Goal: Information Seeking & Learning: Learn about a topic

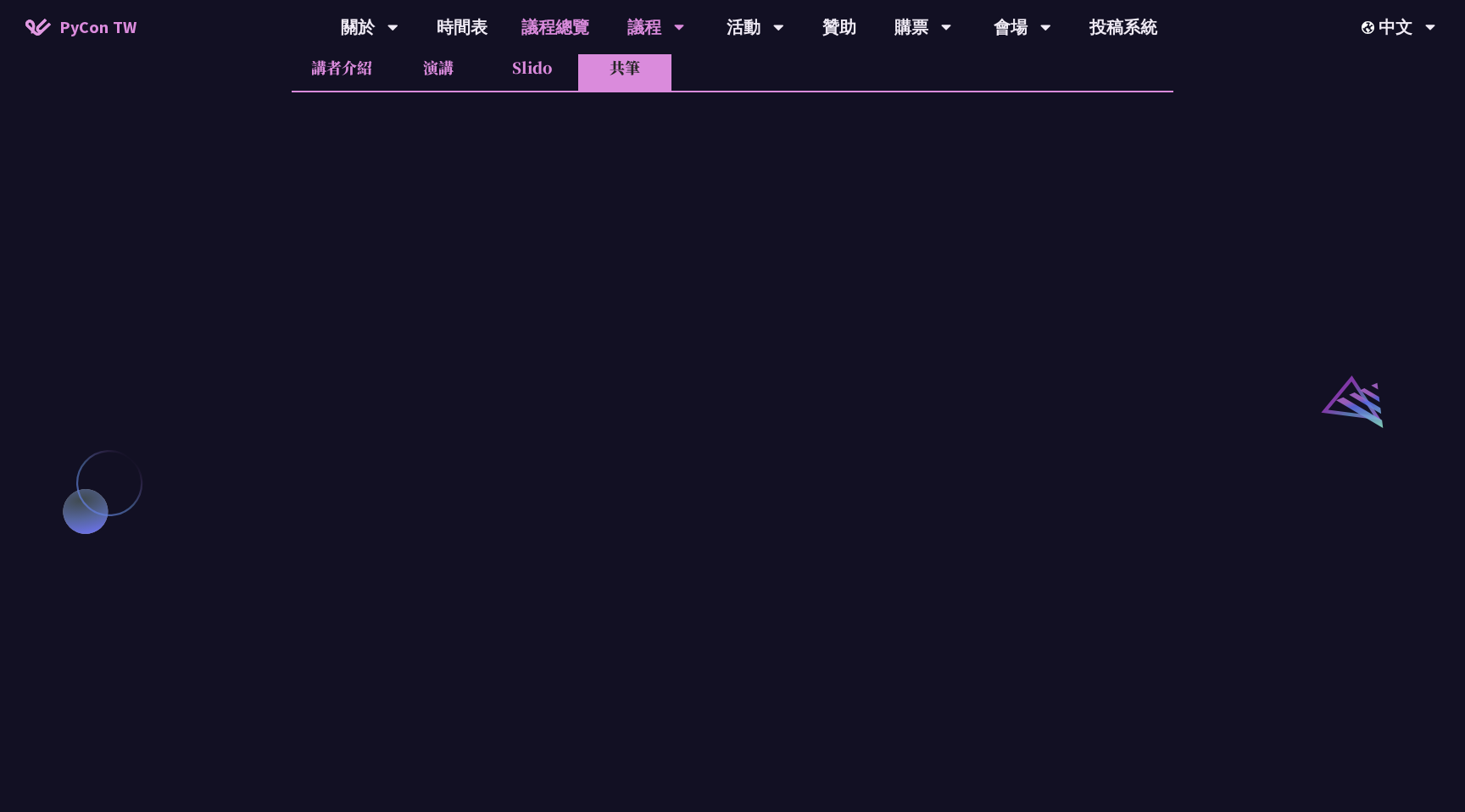
click at [570, 30] on link "議程總覽" at bounding box center [555, 27] width 102 height 55
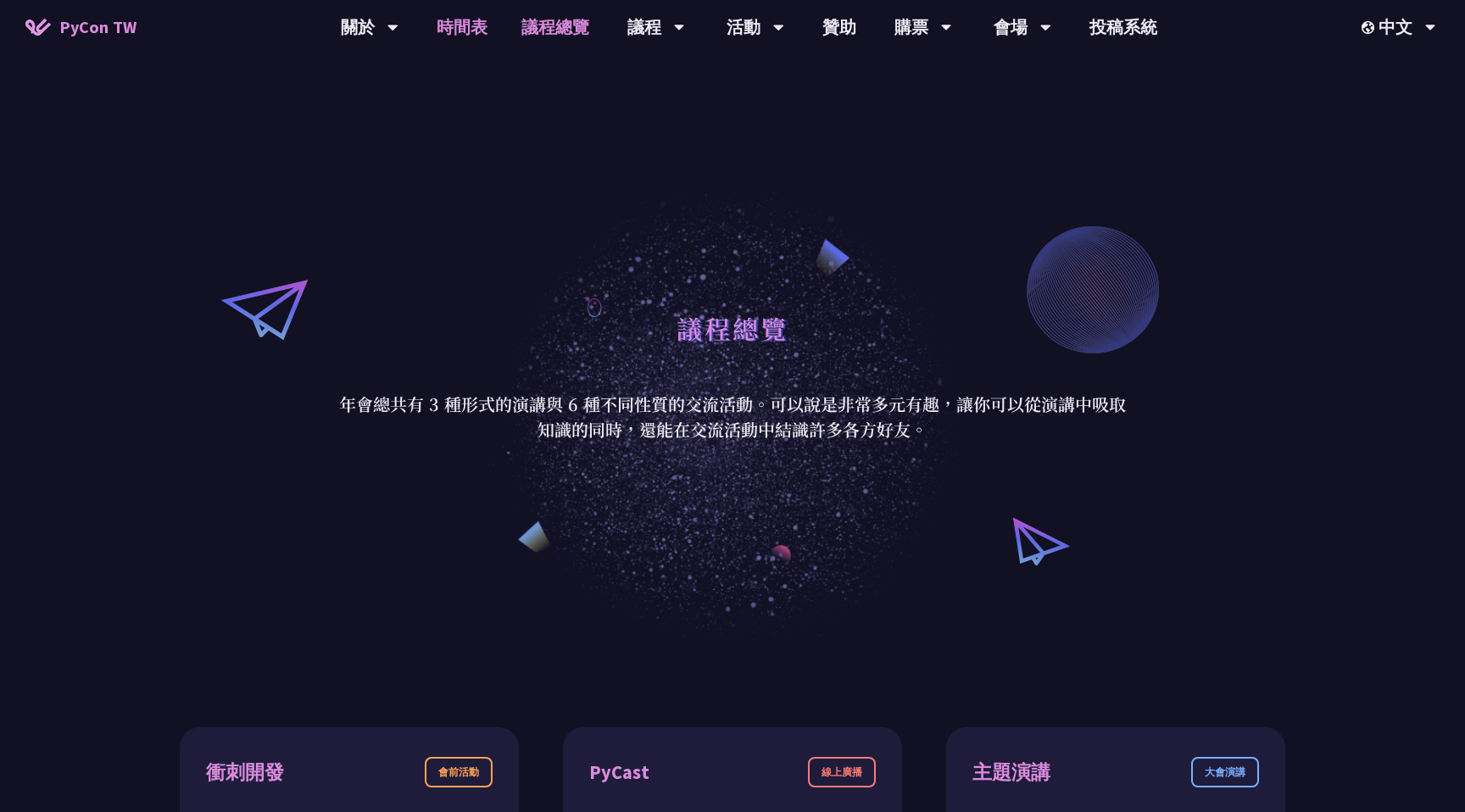
click at [481, 28] on link "時間表" at bounding box center [462, 27] width 85 height 55
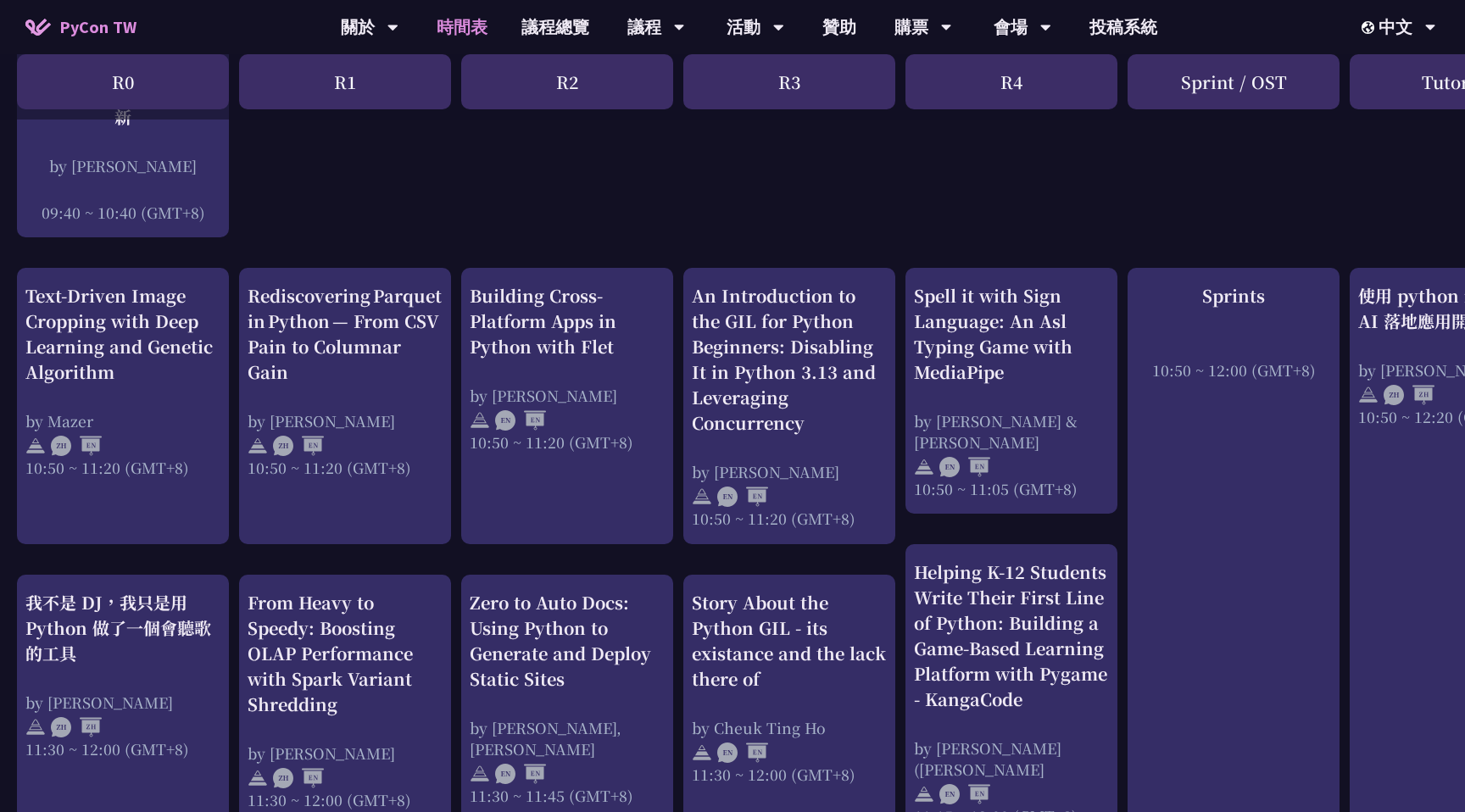
scroll to position [456, 0]
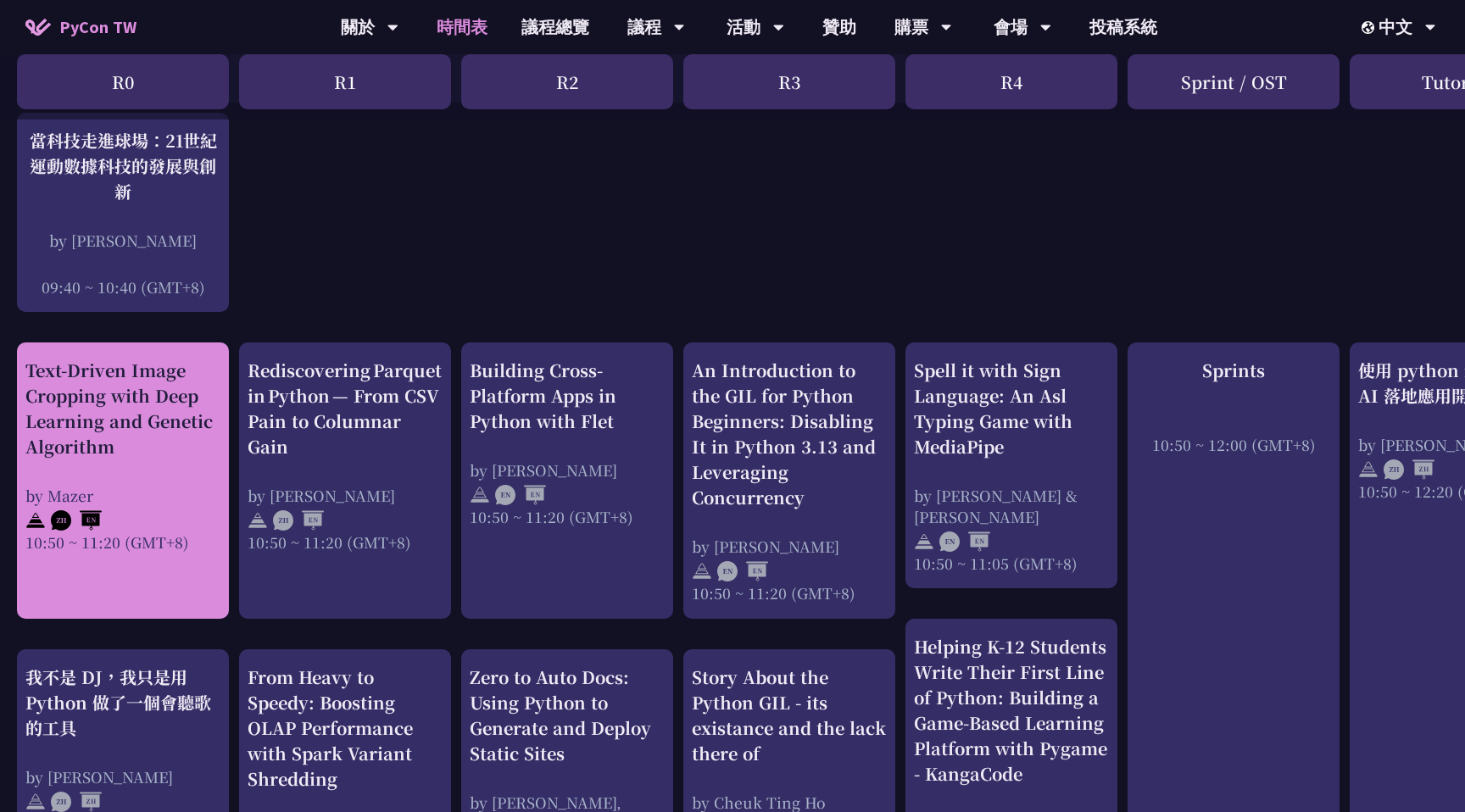
click at [141, 500] on div "by Mazer" at bounding box center [123, 496] width 195 height 21
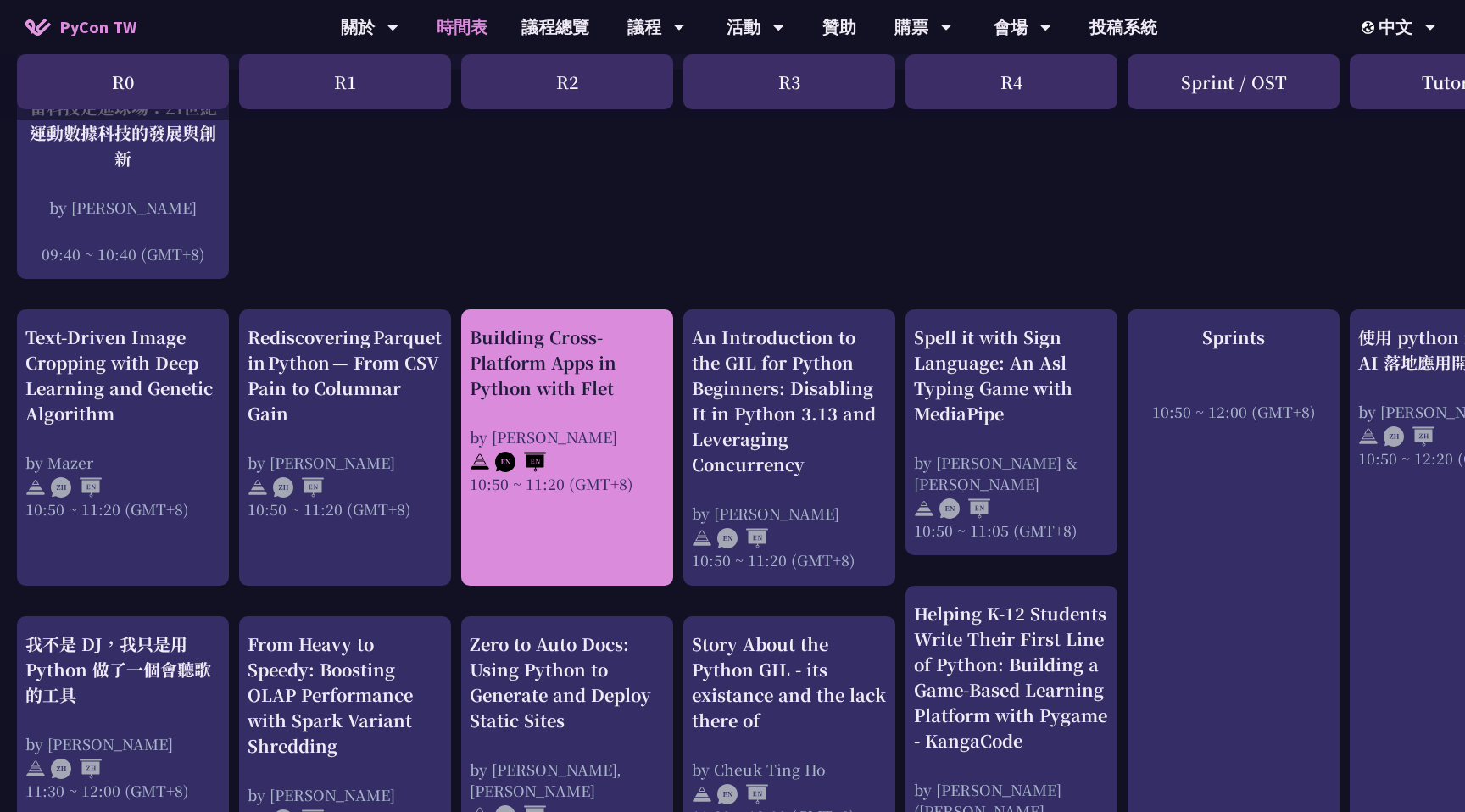
scroll to position [506, 0]
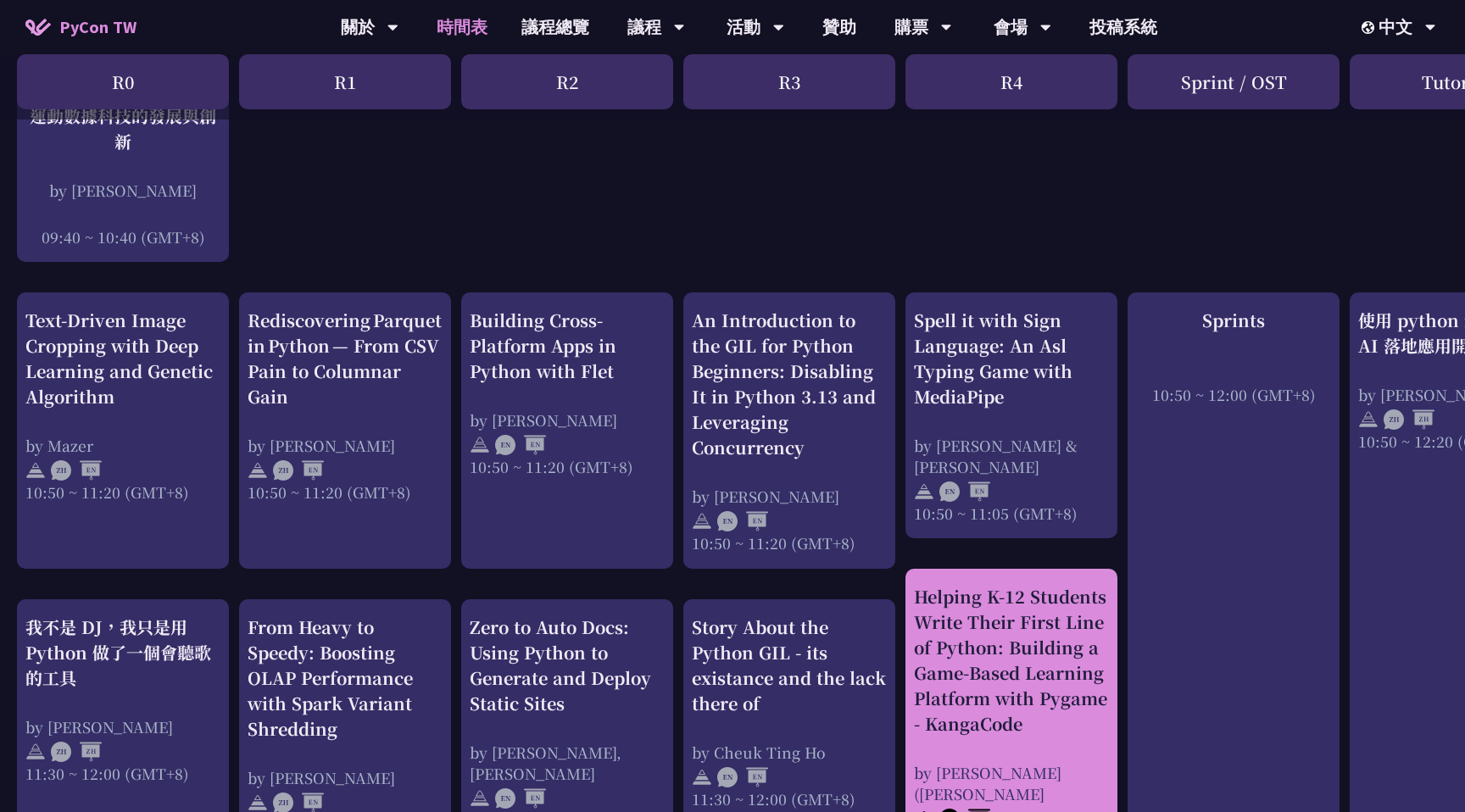
click at [1077, 645] on div "Helping K-12 Students Write Their First Line of Python: Building a Game-Based L…" at bounding box center [1012, 660] width 195 height 152
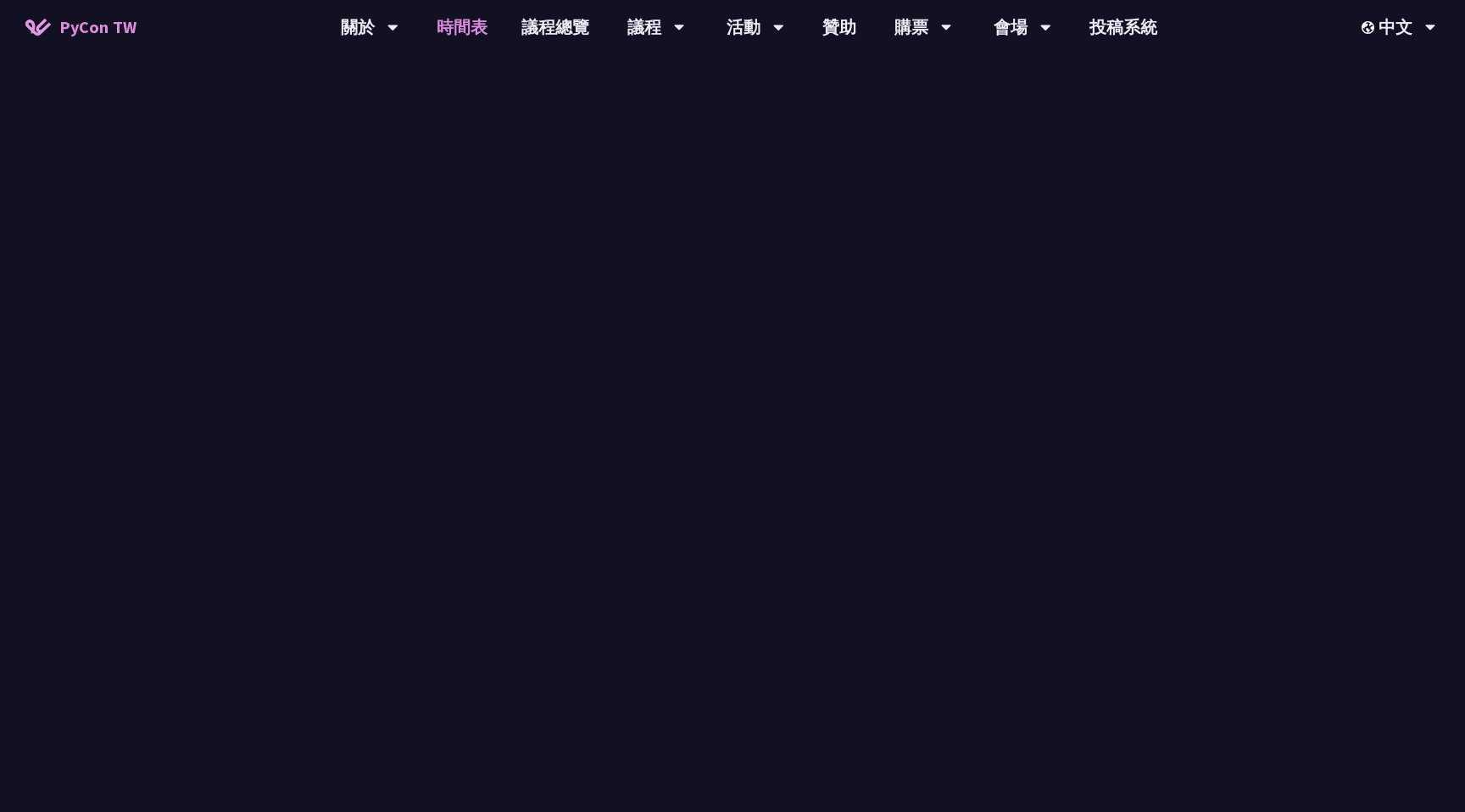
scroll to position [506, 0]
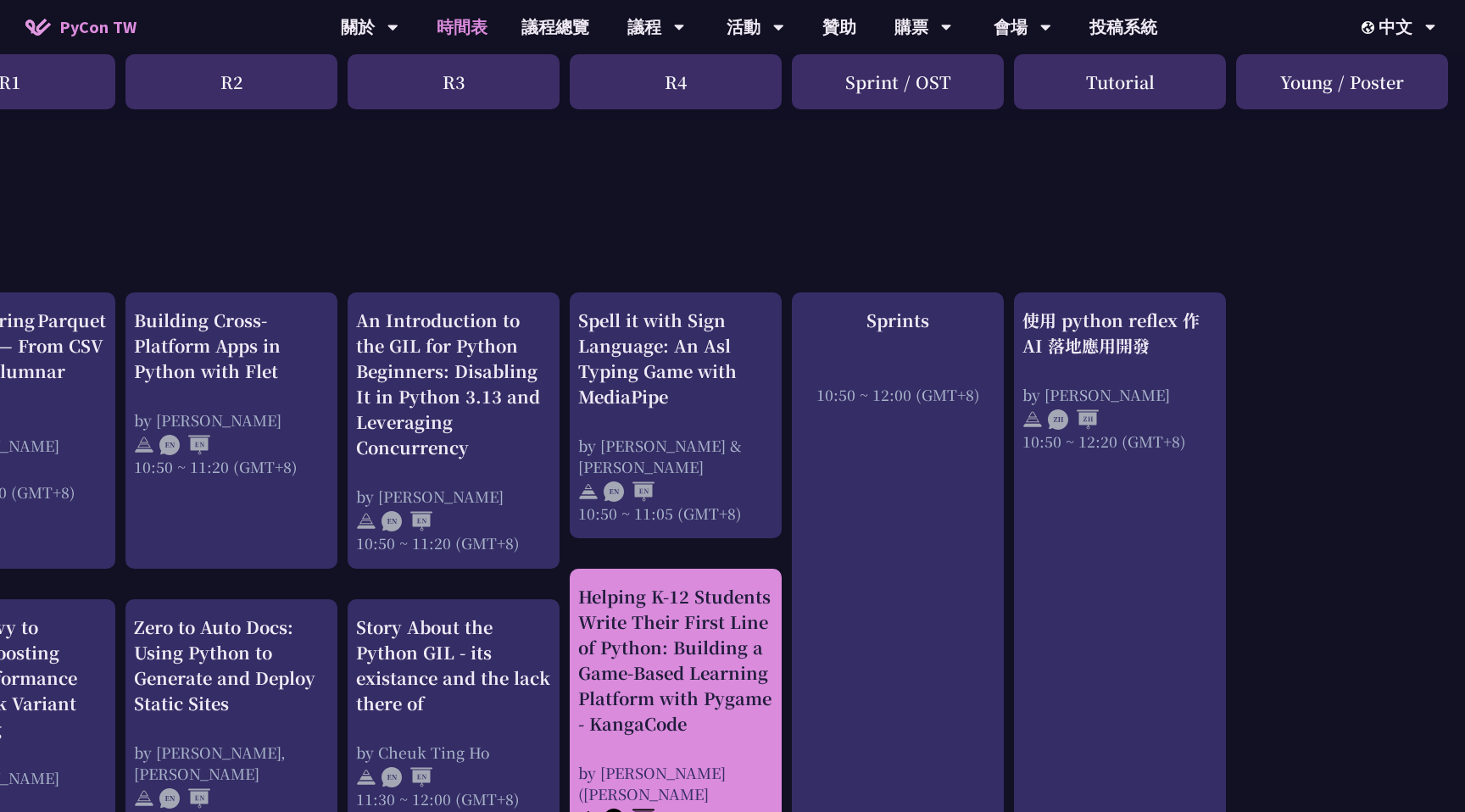
click at [713, 669] on div "Helping K-12 Students Write Their First Line of Python: Building a Game-Based L…" at bounding box center [676, 660] width 195 height 152
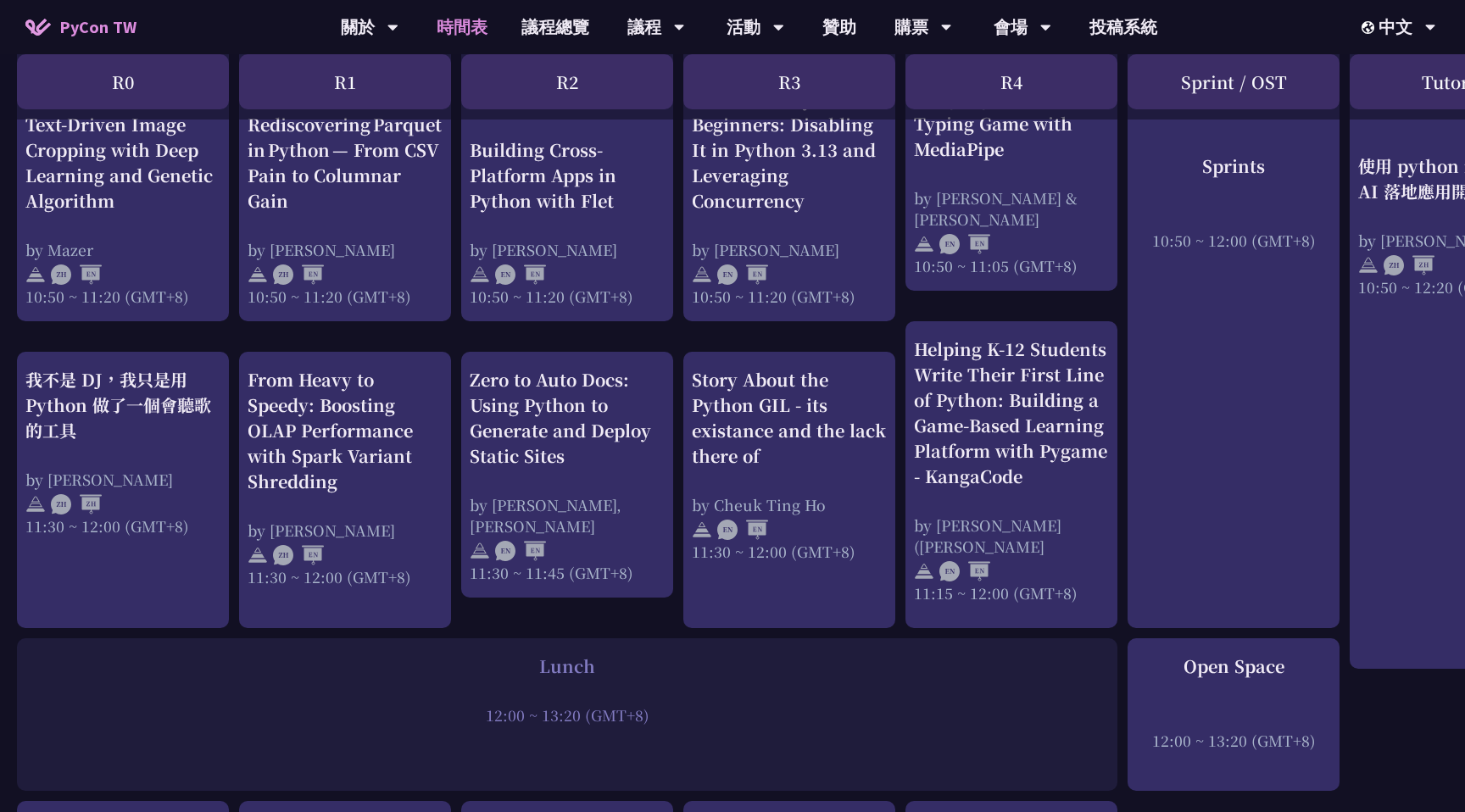
scroll to position [760, 0]
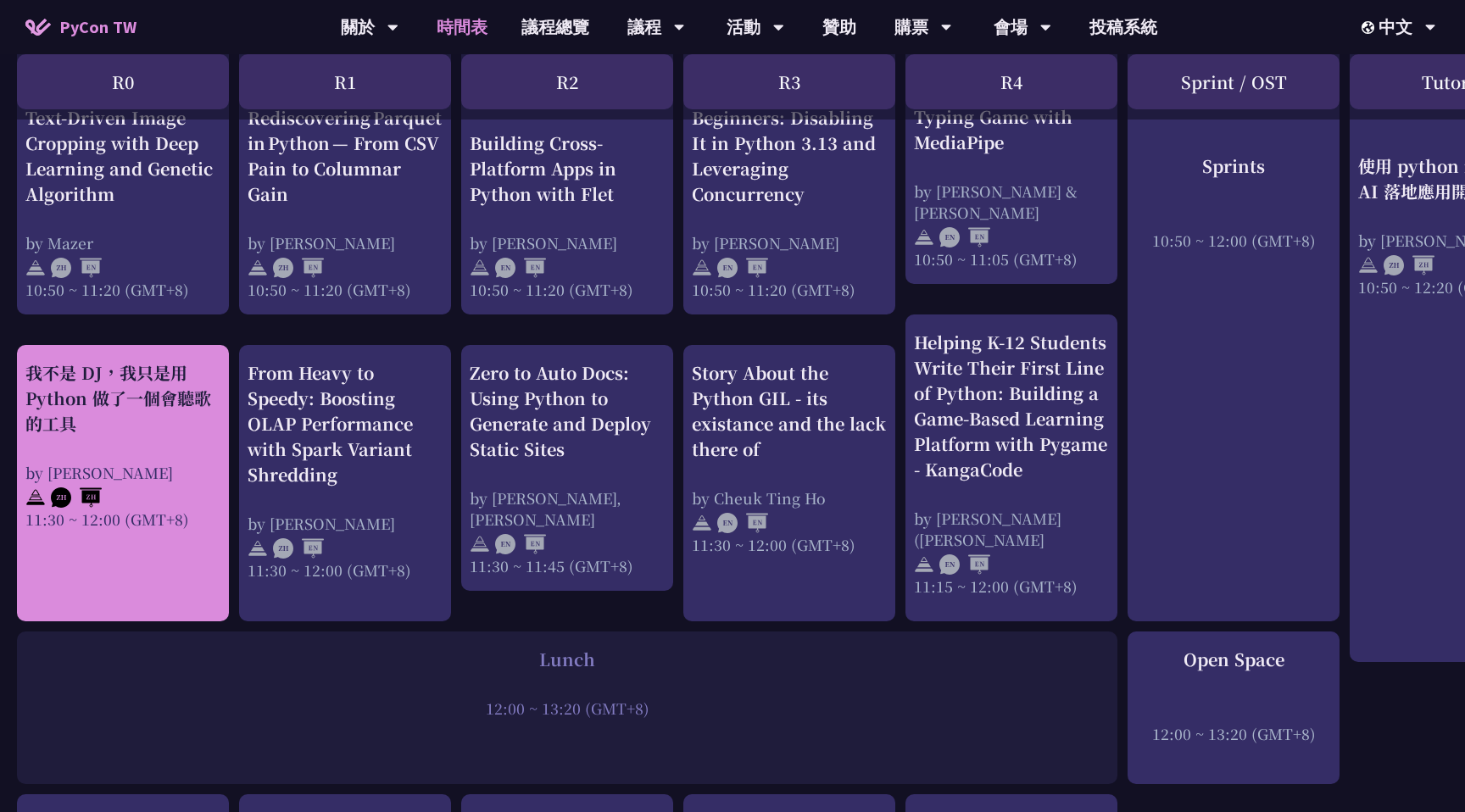
click at [131, 549] on link "我不是 DJ，我只是用 Python 做了一個會聽歌的工具 by 羅經凱 11:30 ~ 12:00 (GMT+8)" at bounding box center [123, 483] width 195 height 247
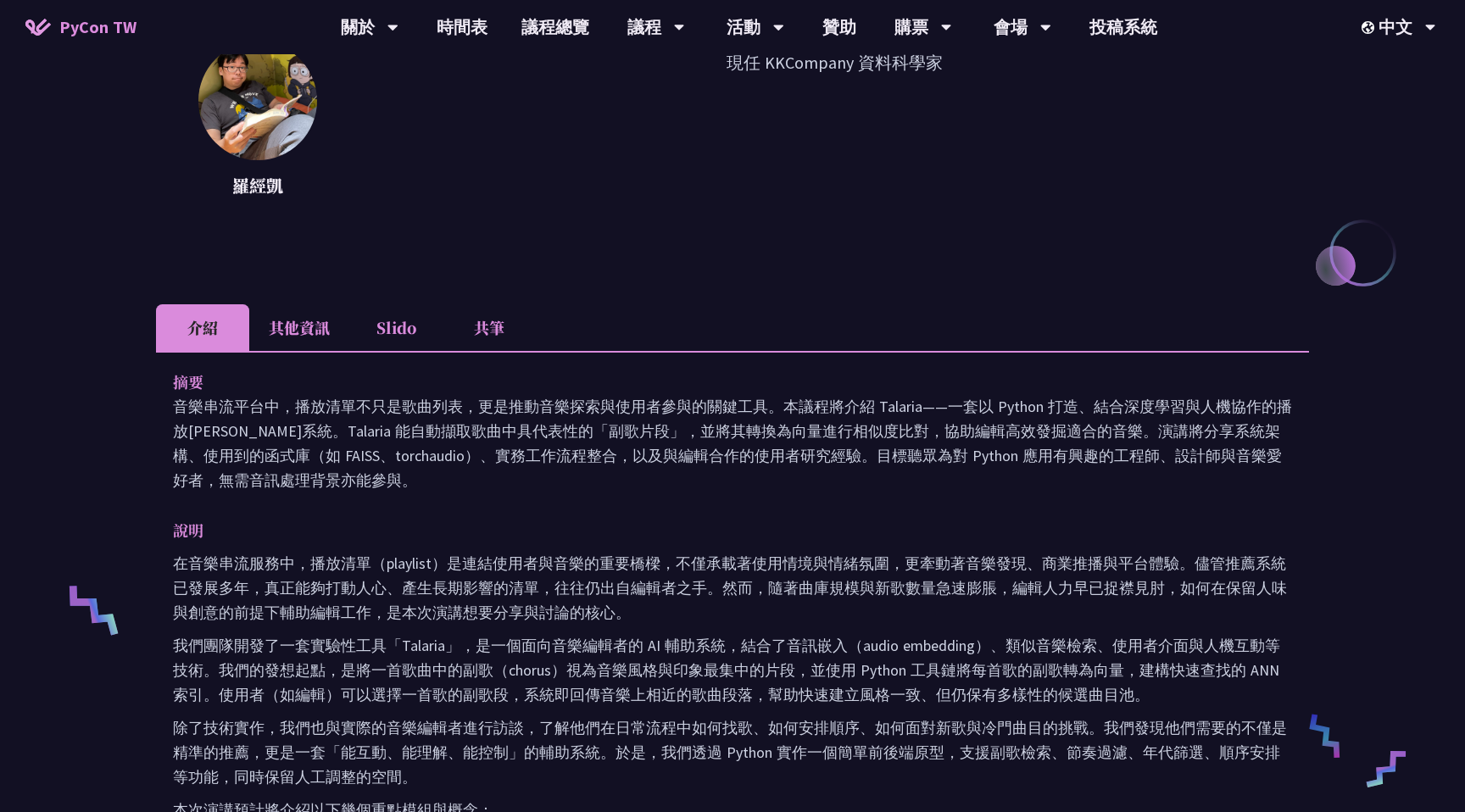
scroll to position [231, 0]
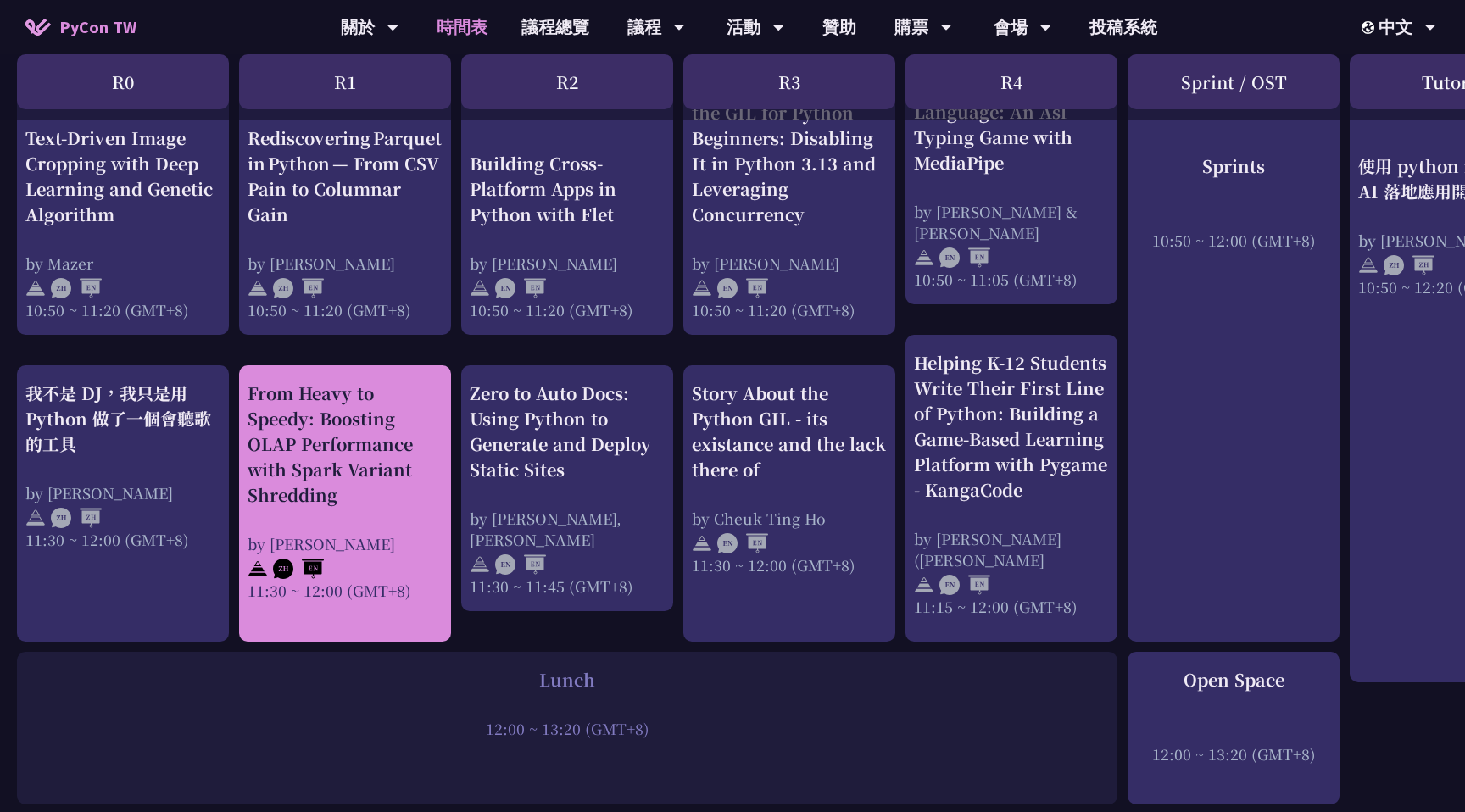
scroll to position [745, 0]
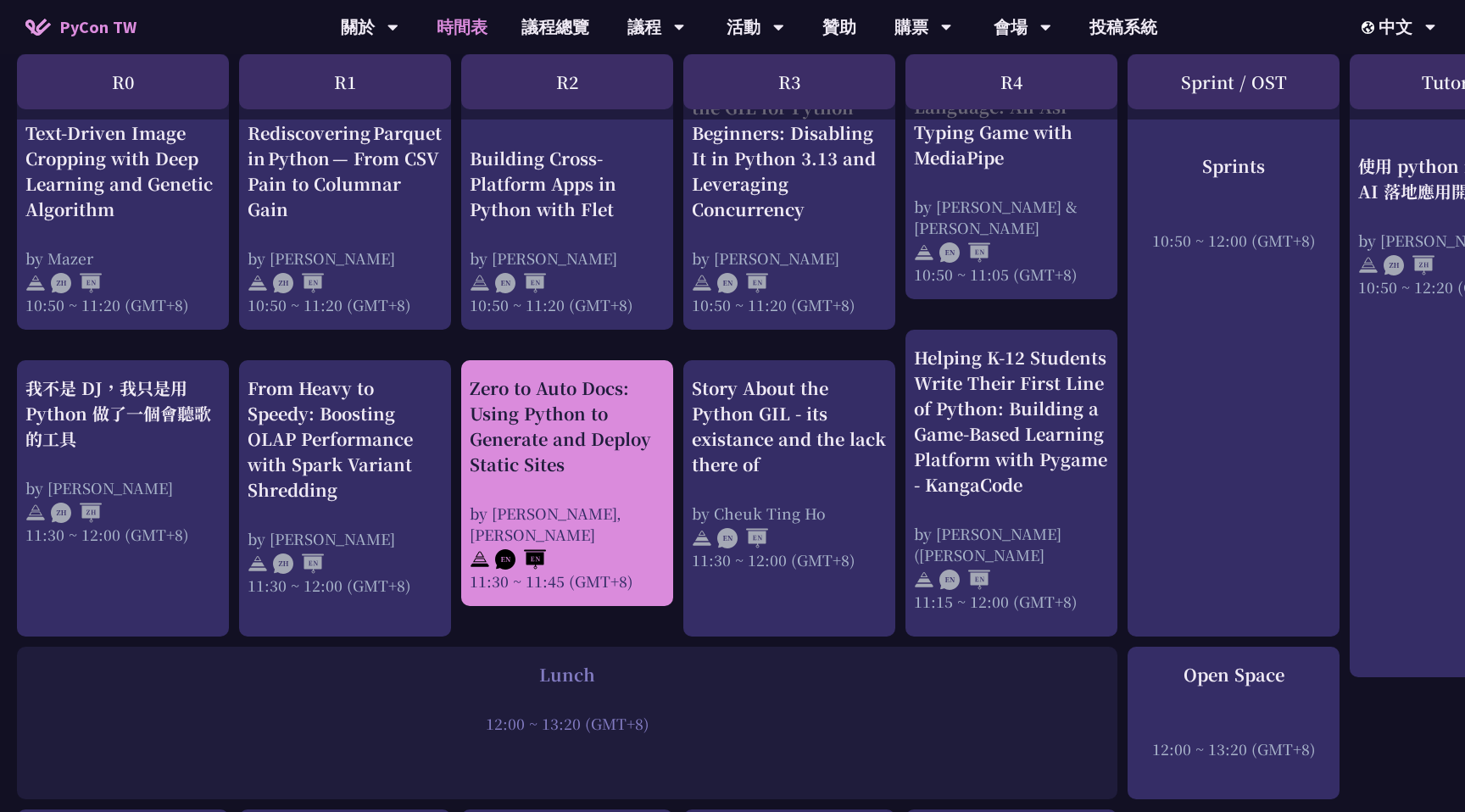
click at [512, 521] on div "by [PERSON_NAME], [PERSON_NAME]" at bounding box center [568, 523] width 195 height 42
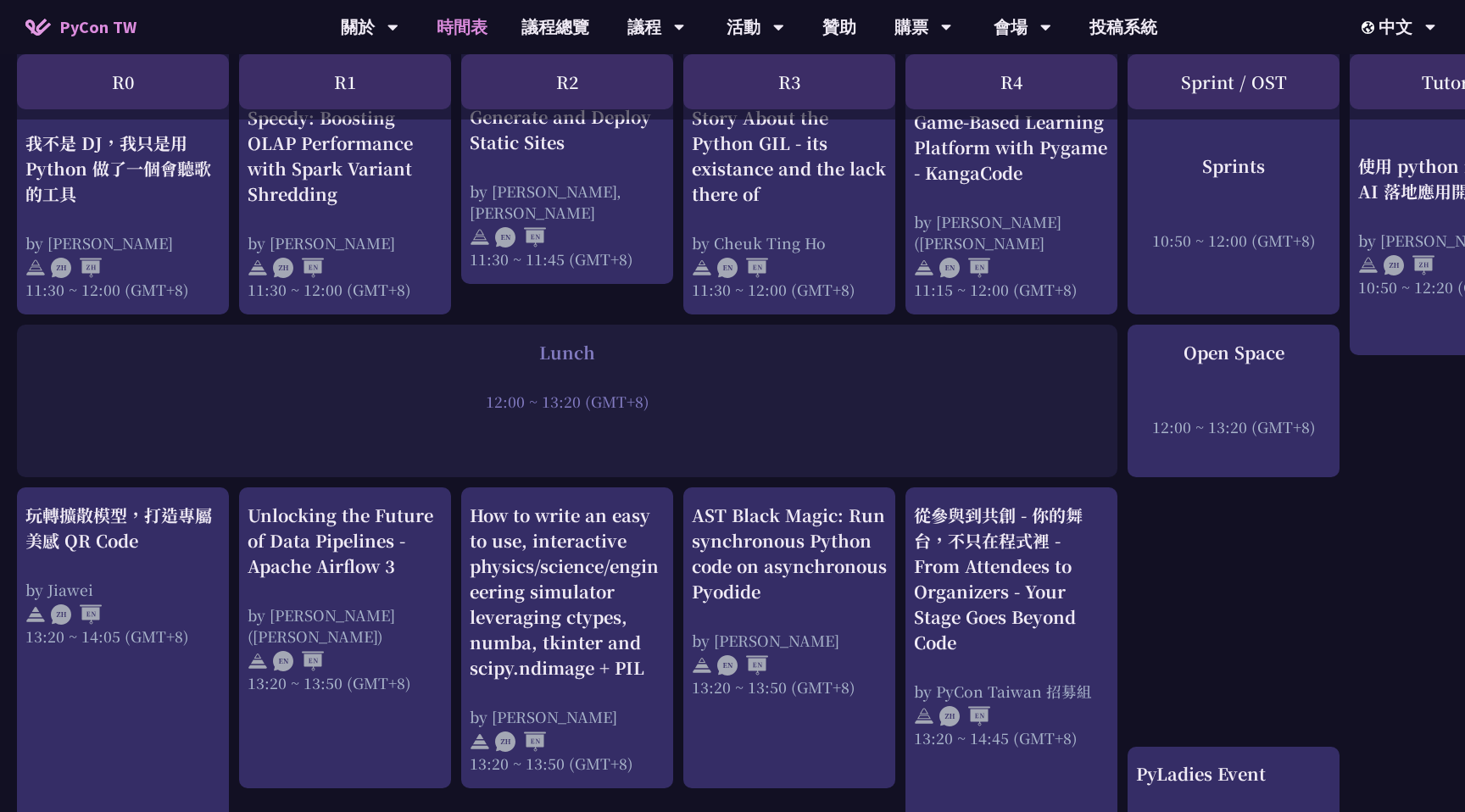
scroll to position [1082, 0]
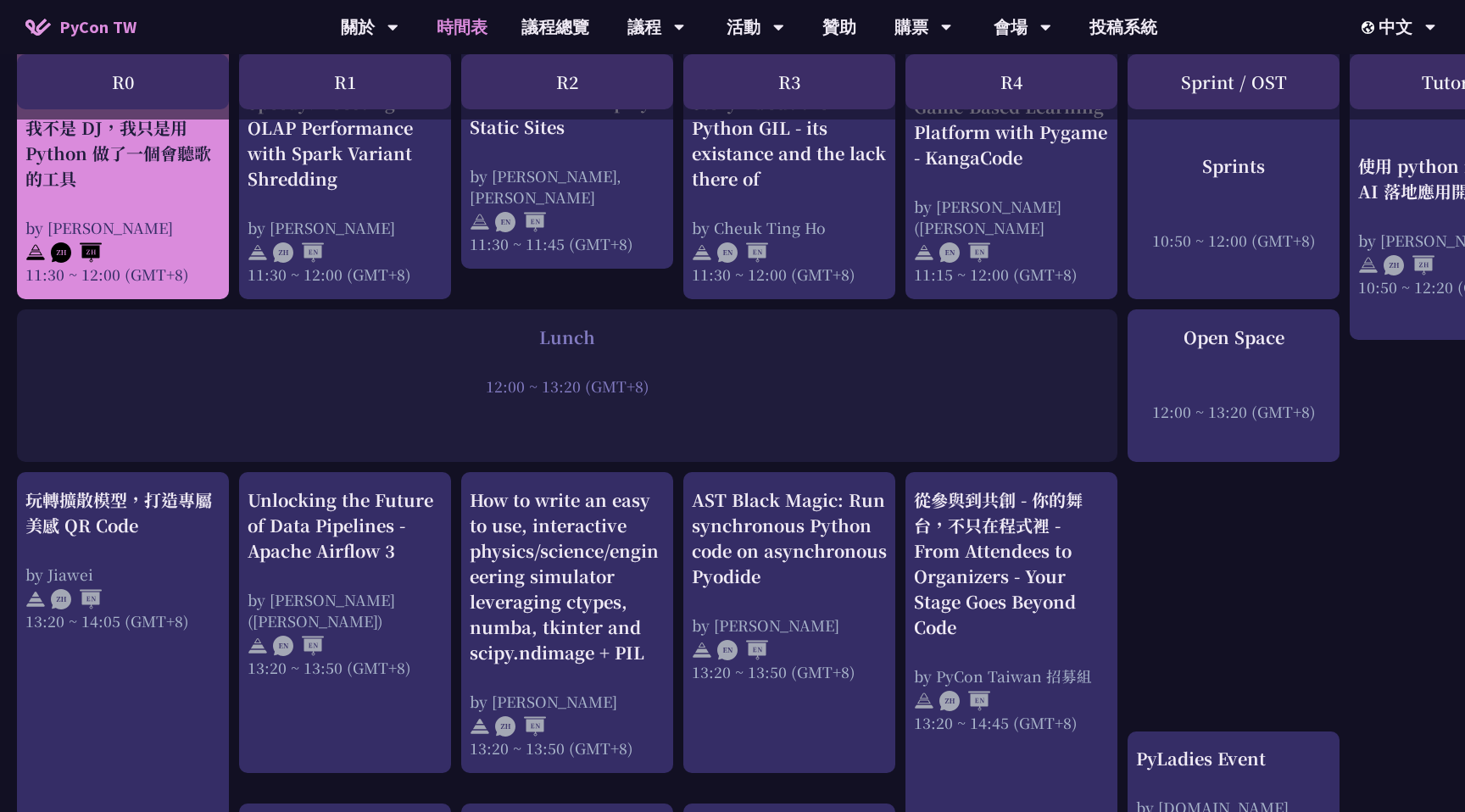
click at [196, 278] on div "11:30 ~ 12:00 (GMT+8)" at bounding box center [123, 274] width 195 height 21
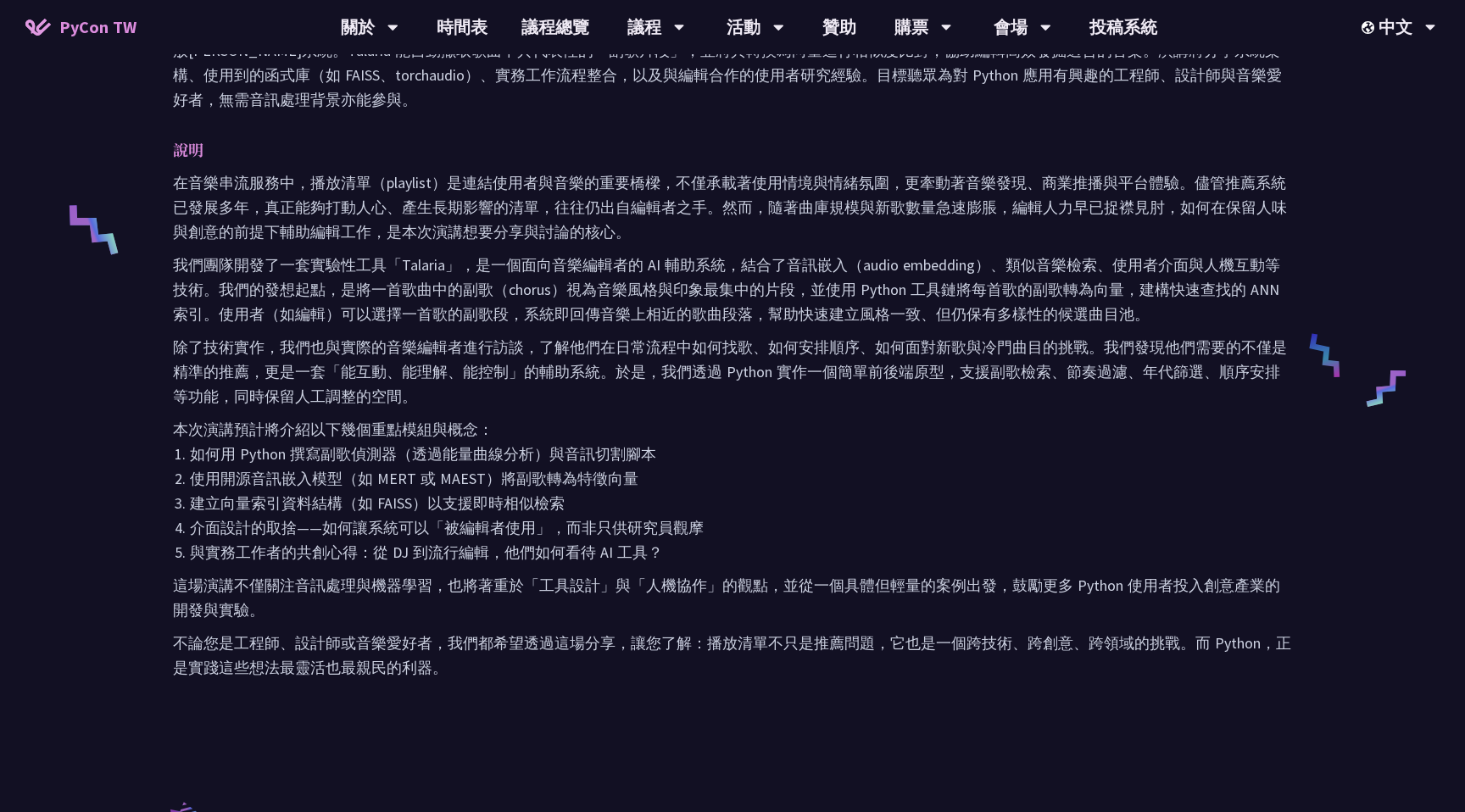
scroll to position [633, 0]
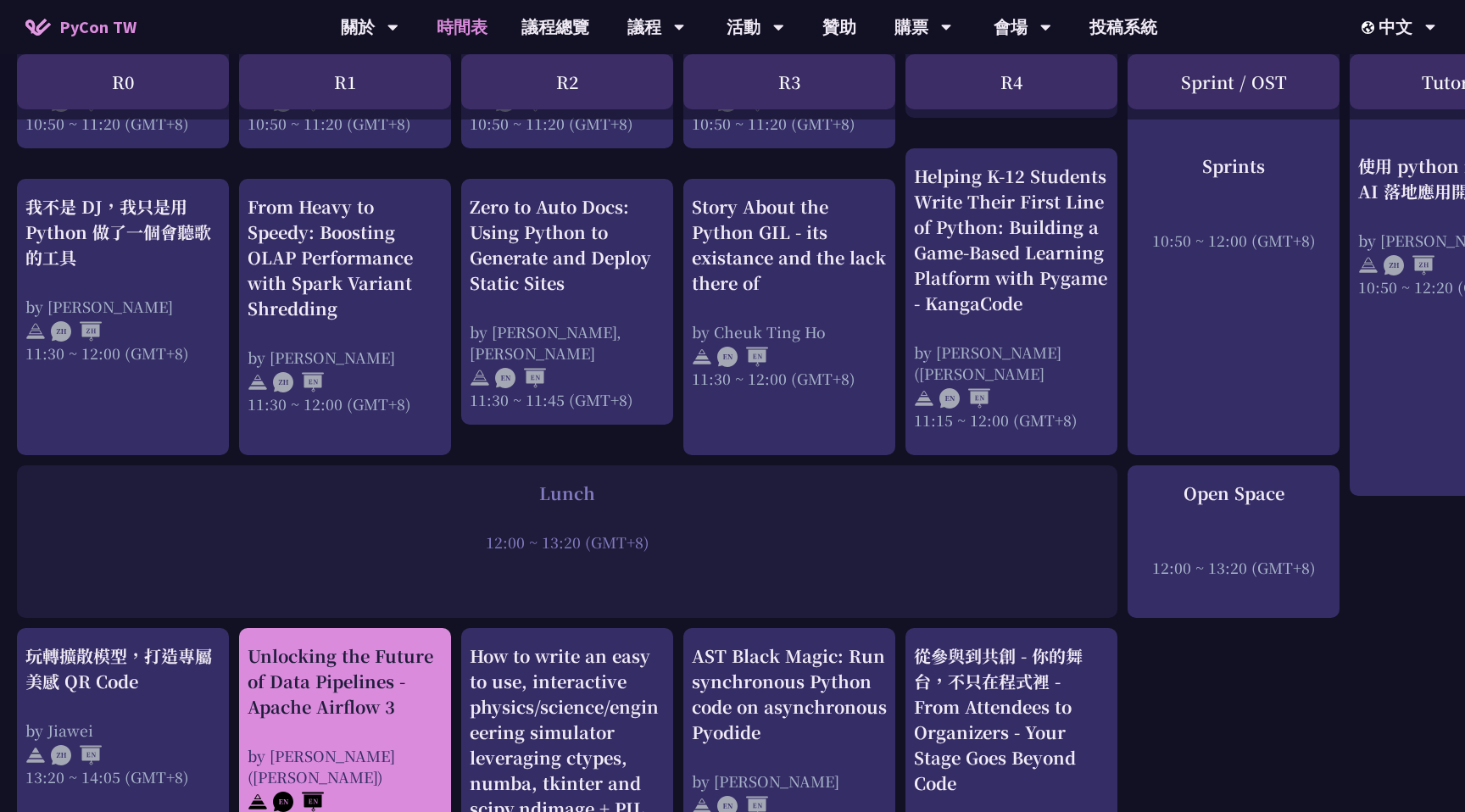
scroll to position [925, 0]
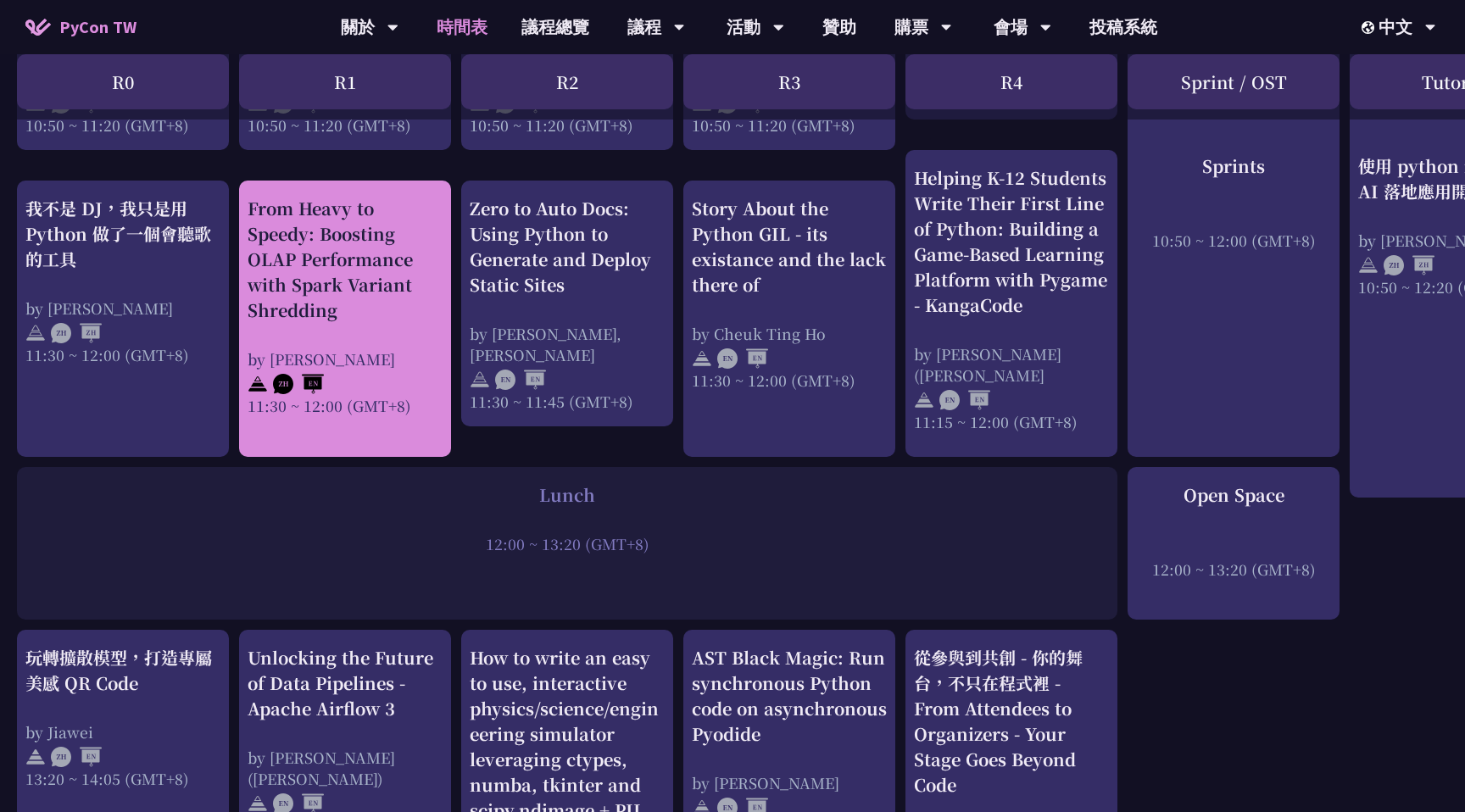
click at [373, 328] on div "From Heavy to Speedy: Boosting OLAP Performance with Spark Variant Shredding by…" at bounding box center [345, 306] width 195 height 220
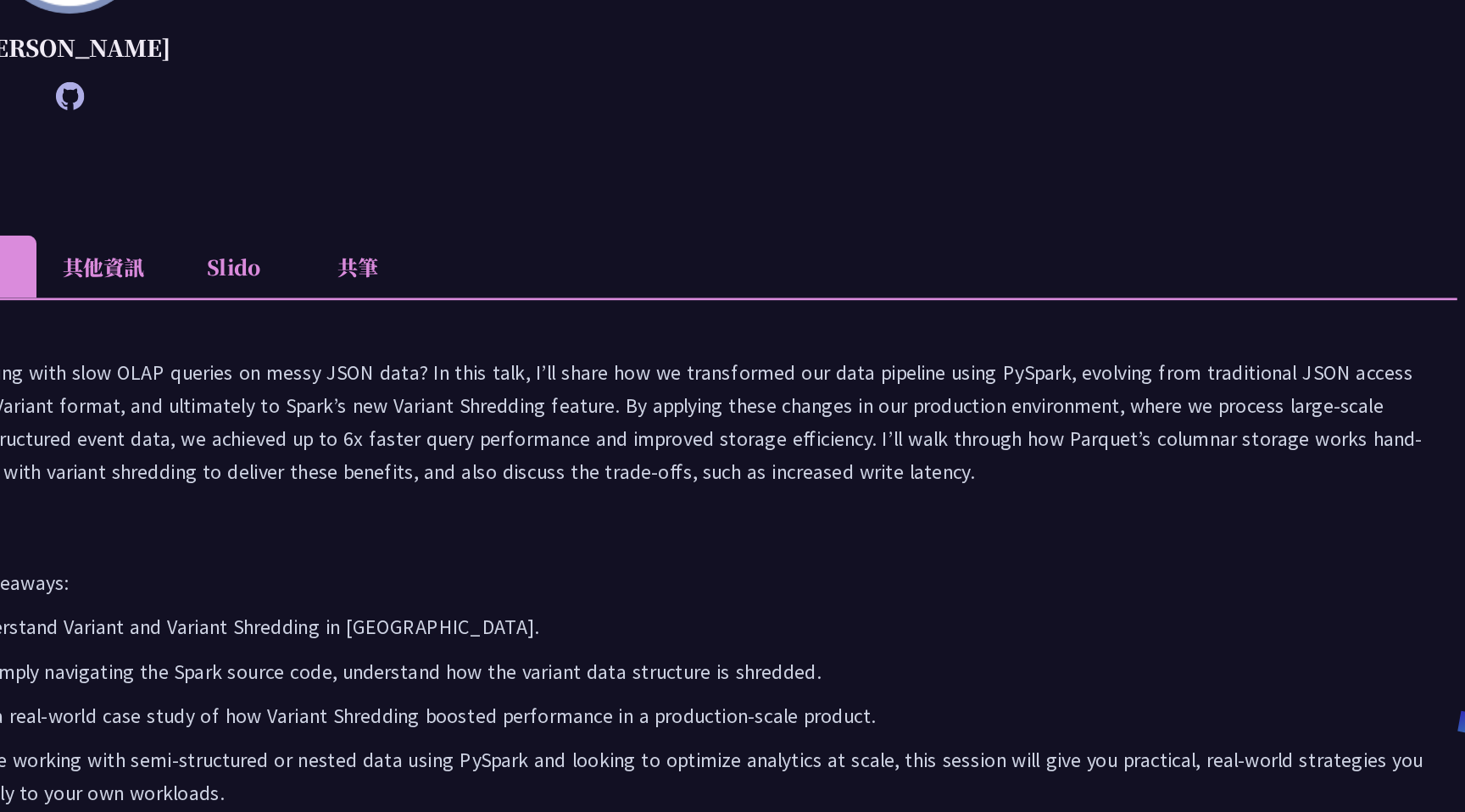
scroll to position [223, 0]
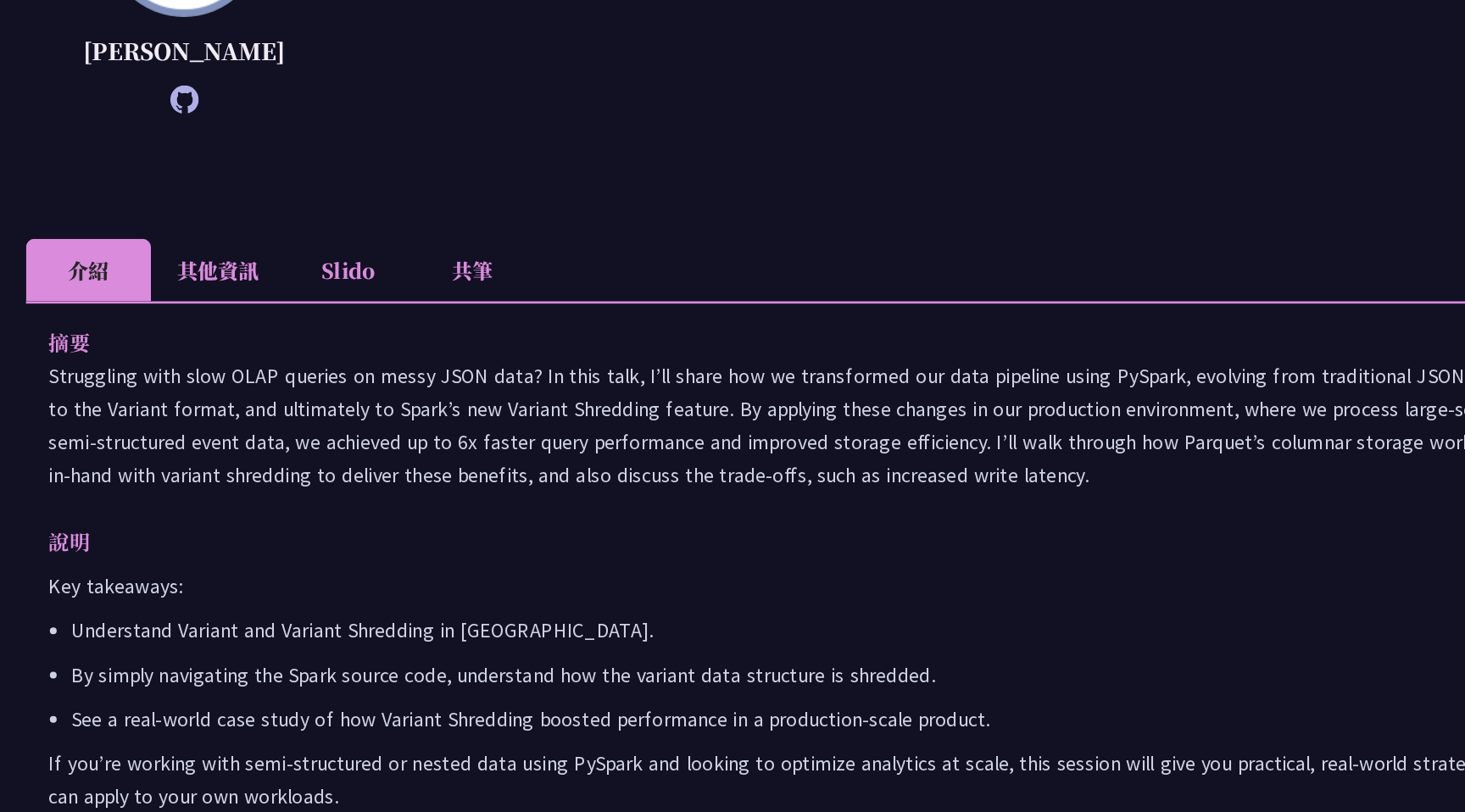
click at [693, 567] on p "Struggling with slow OLAP queries on messy JSON data? In this talk, I’ll share …" at bounding box center [732, 518] width 1119 height 98
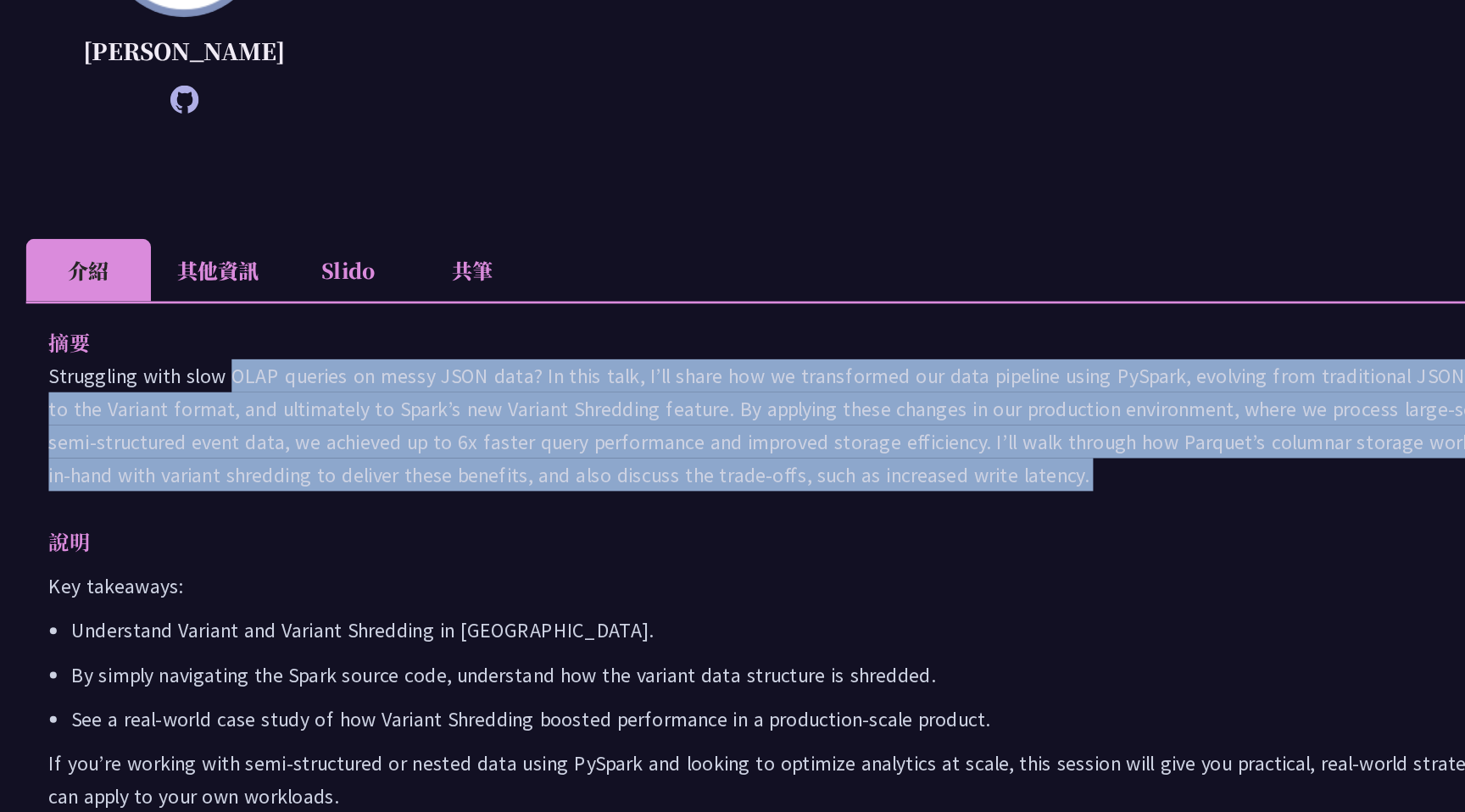
click at [693, 567] on p "Struggling with slow OLAP queries on messy JSON data? In this talk, I’ll share …" at bounding box center [732, 518] width 1119 height 98
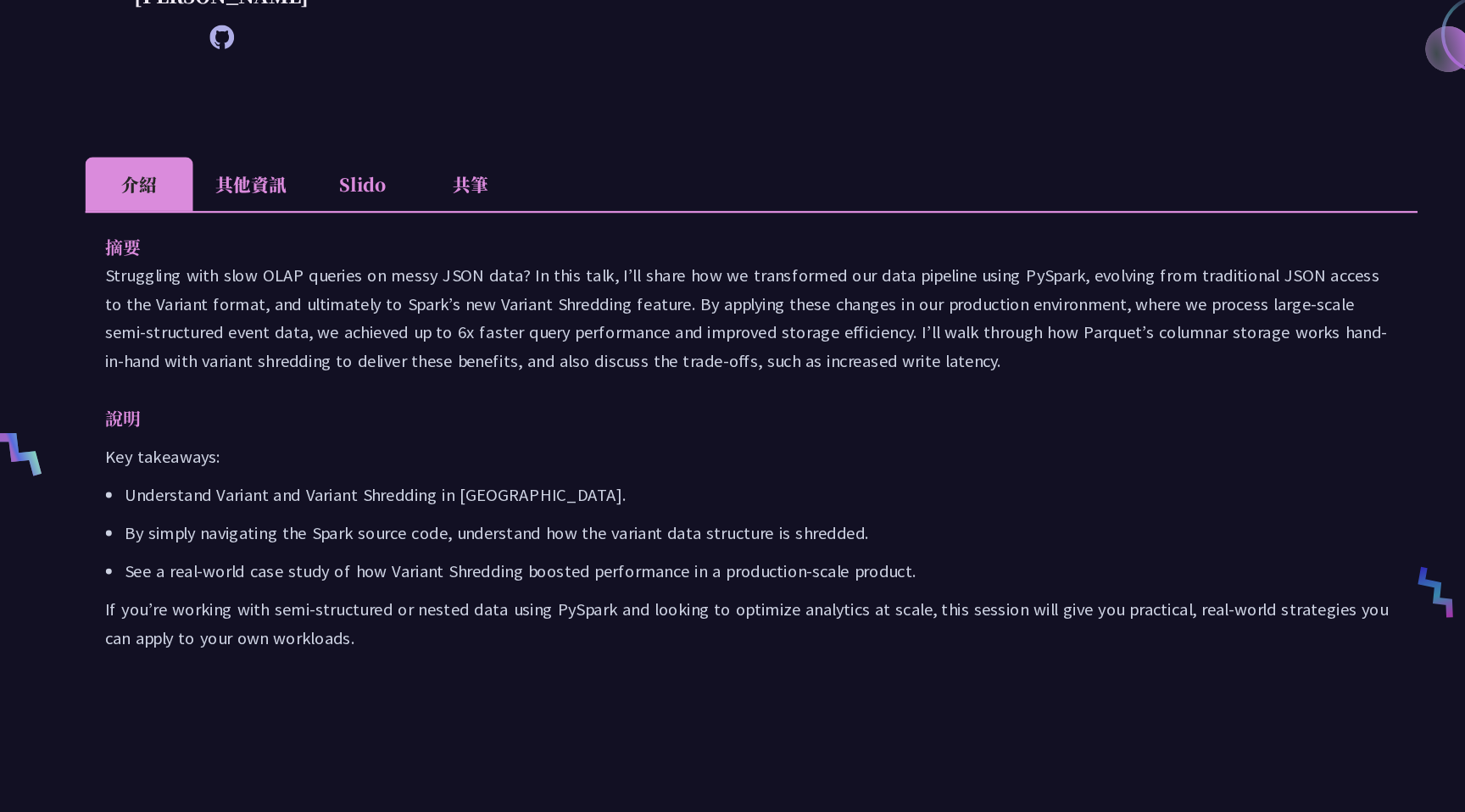
scroll to position [364, 0]
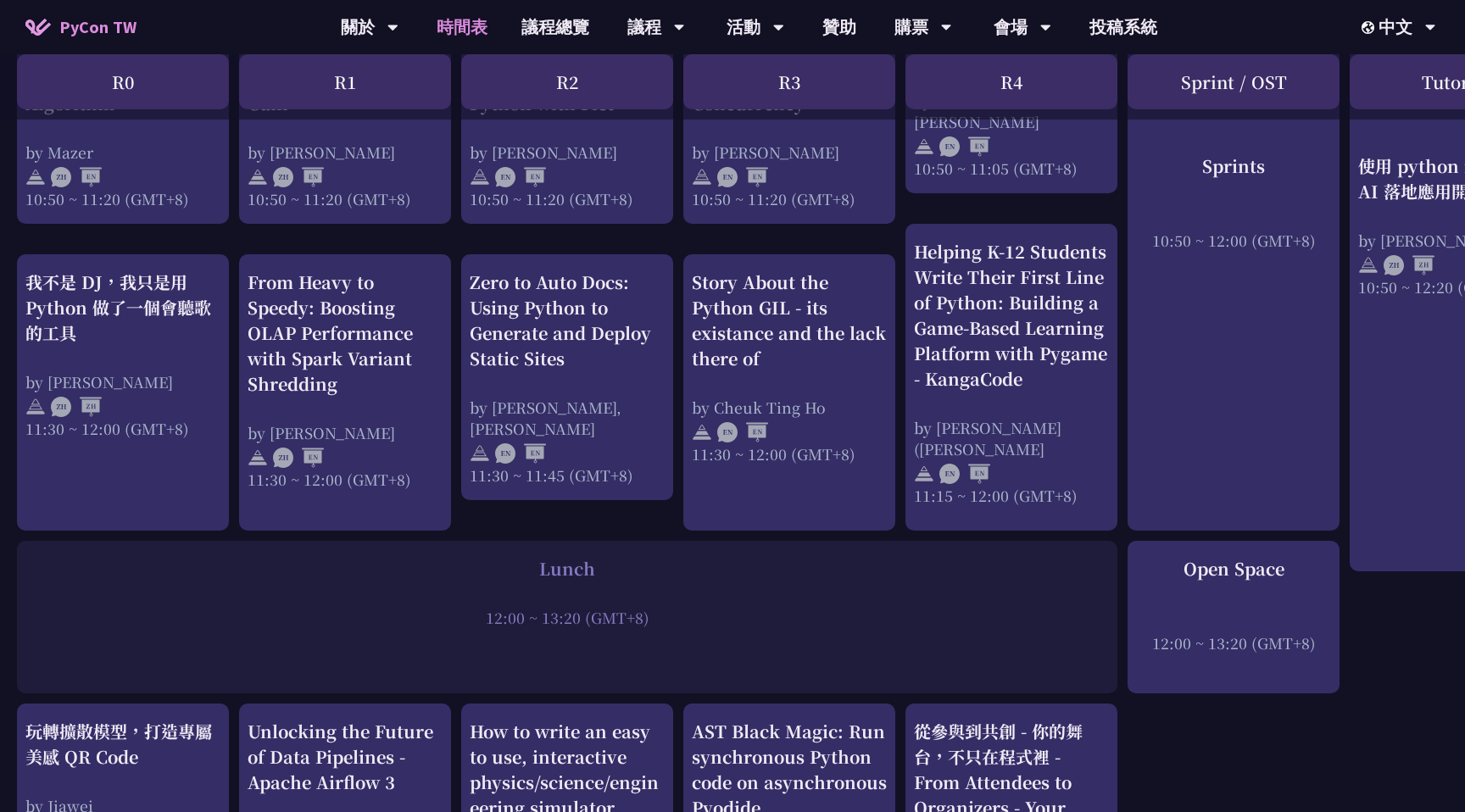
scroll to position [902, 0]
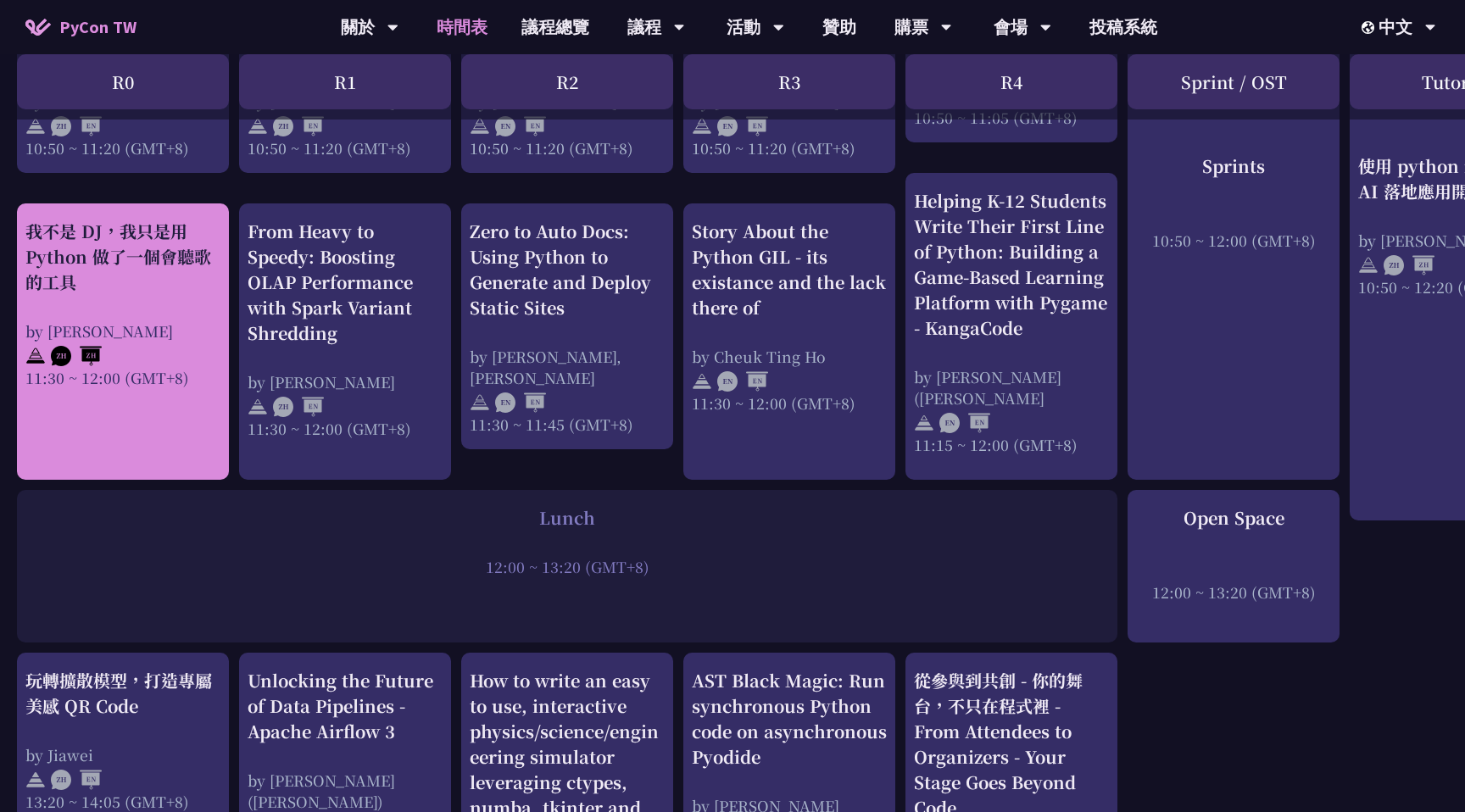
click at [141, 342] on div at bounding box center [123, 355] width 195 height 25
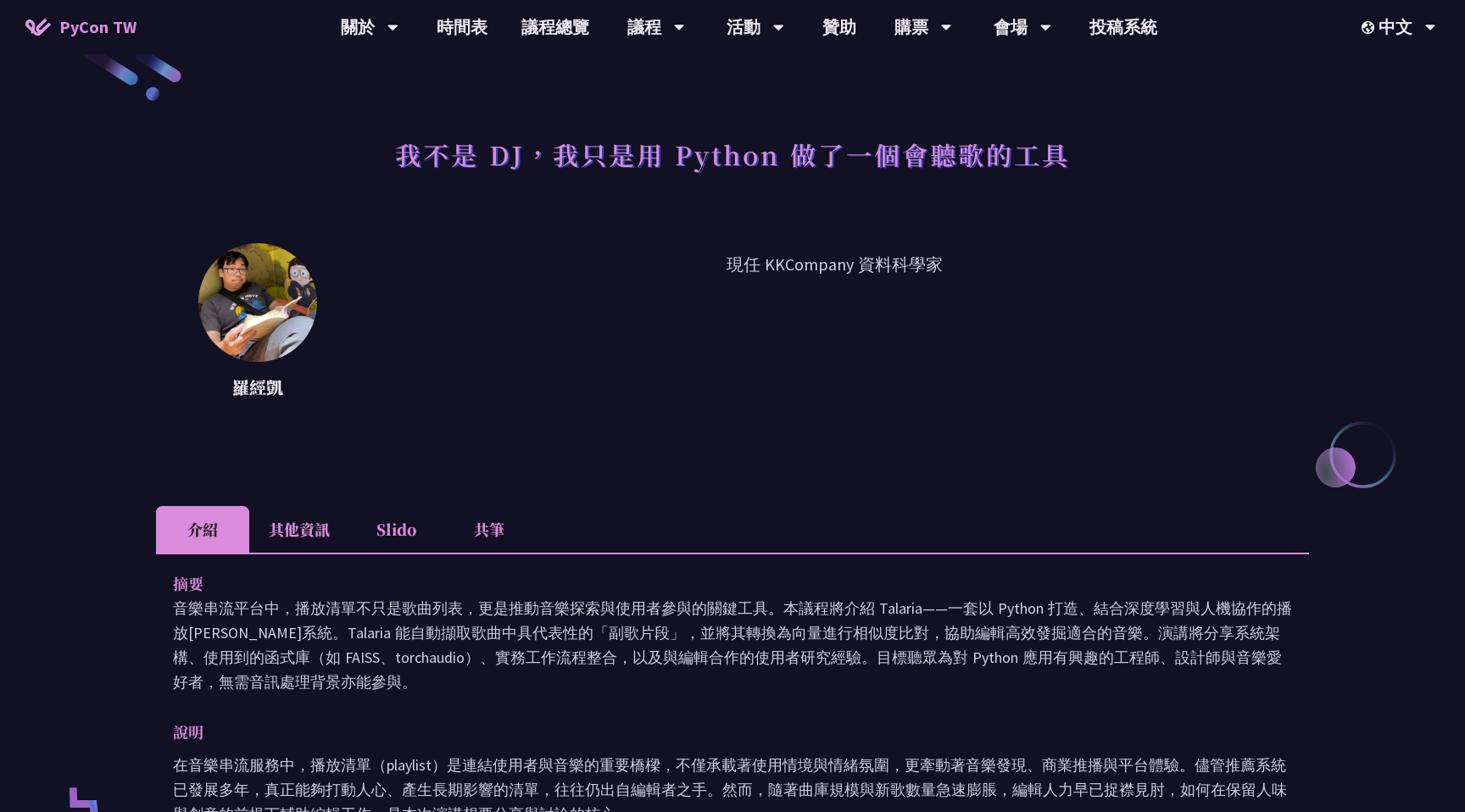
scroll to position [47, 0]
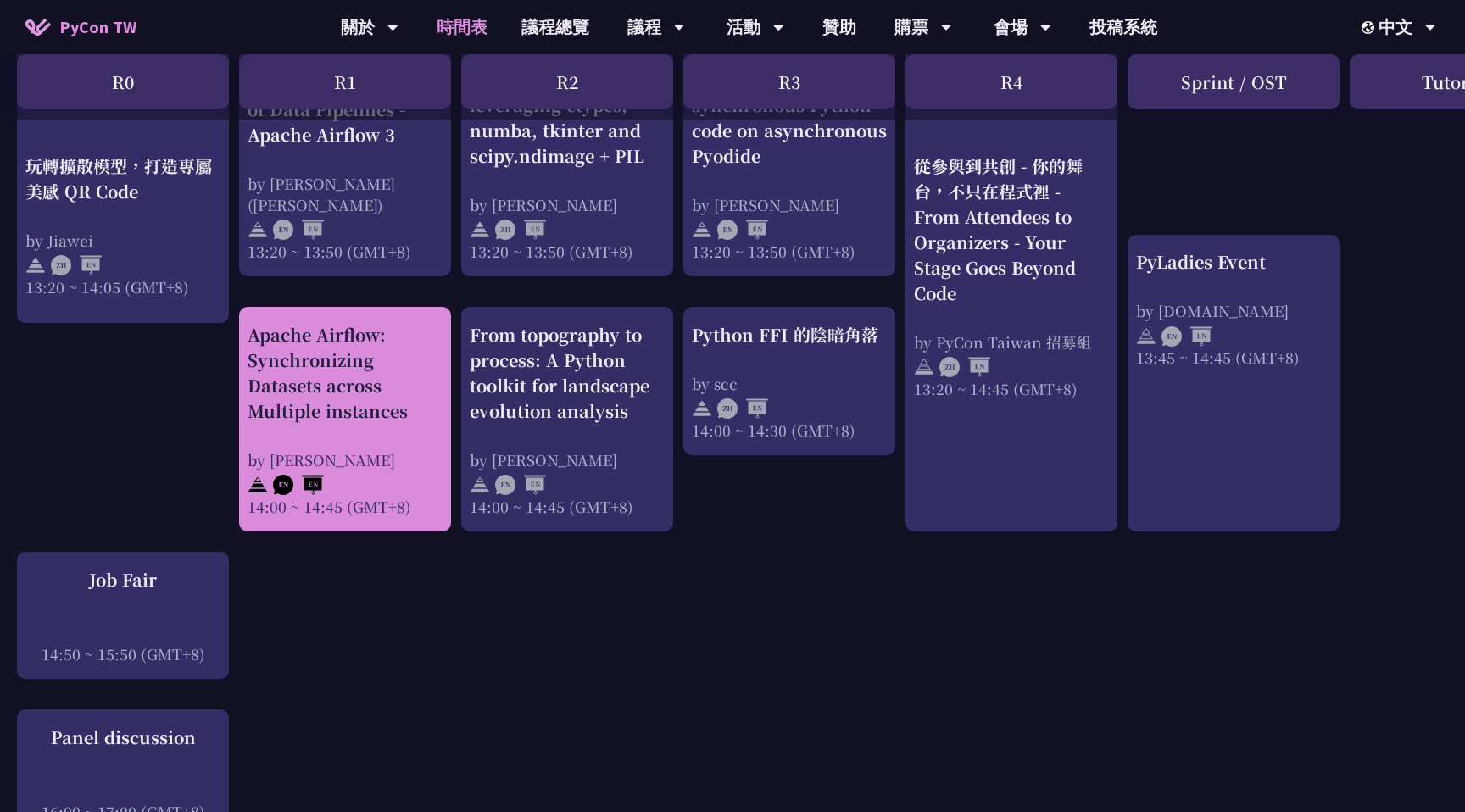
scroll to position [1680, 0]
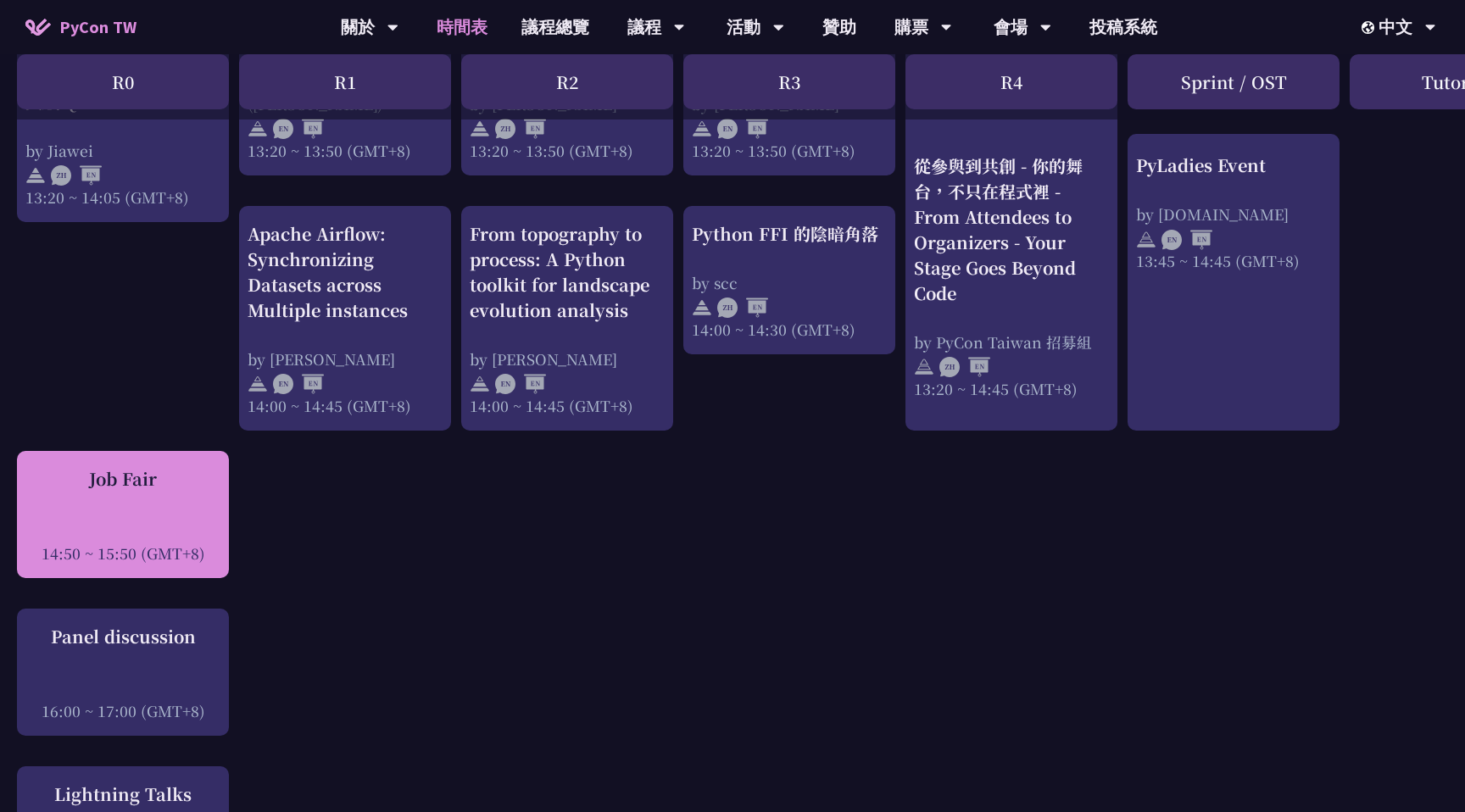
click at [164, 564] on div "14:50 ~ 15:50 (GMT+8)" at bounding box center [123, 553] width 195 height 21
click at [174, 534] on div "Job Fair 14:50 ~ 15:50 (GMT+8)" at bounding box center [123, 515] width 195 height 98
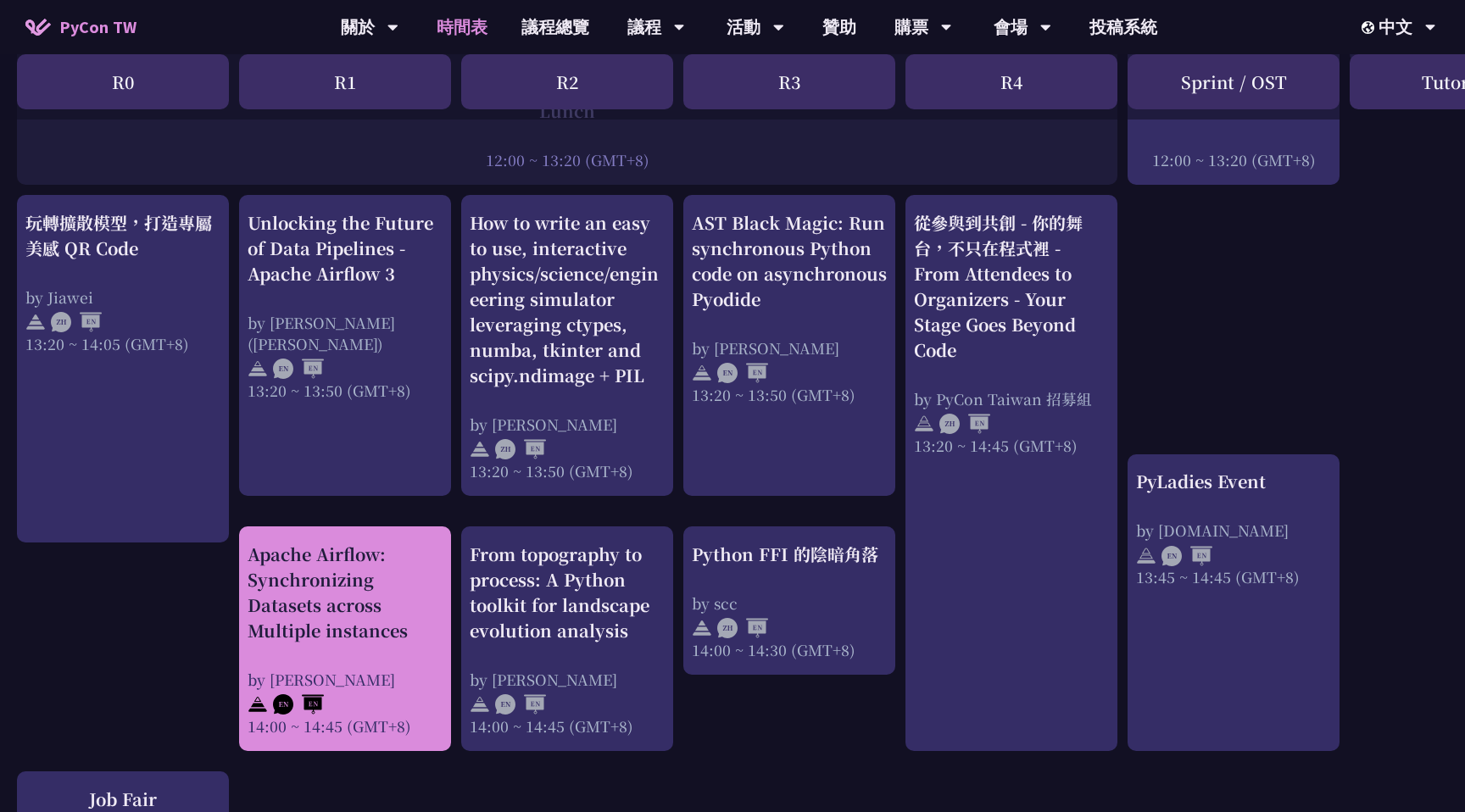
scroll to position [1332, 0]
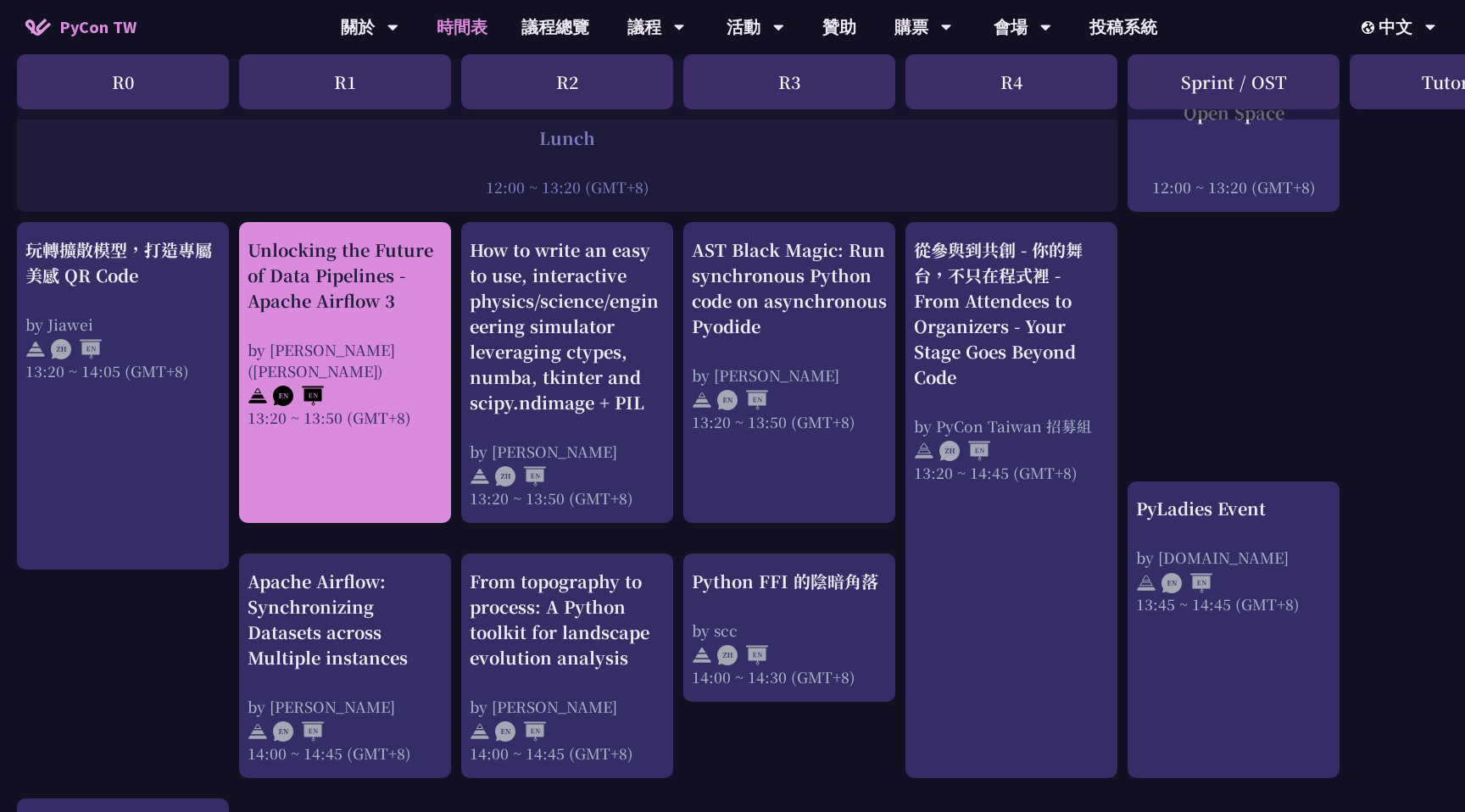
click at [371, 454] on link "Unlocking the Future of Data Pipelines - Apache Airflow 3 by [PERSON_NAME] ([PE…" at bounding box center [345, 372] width 195 height 271
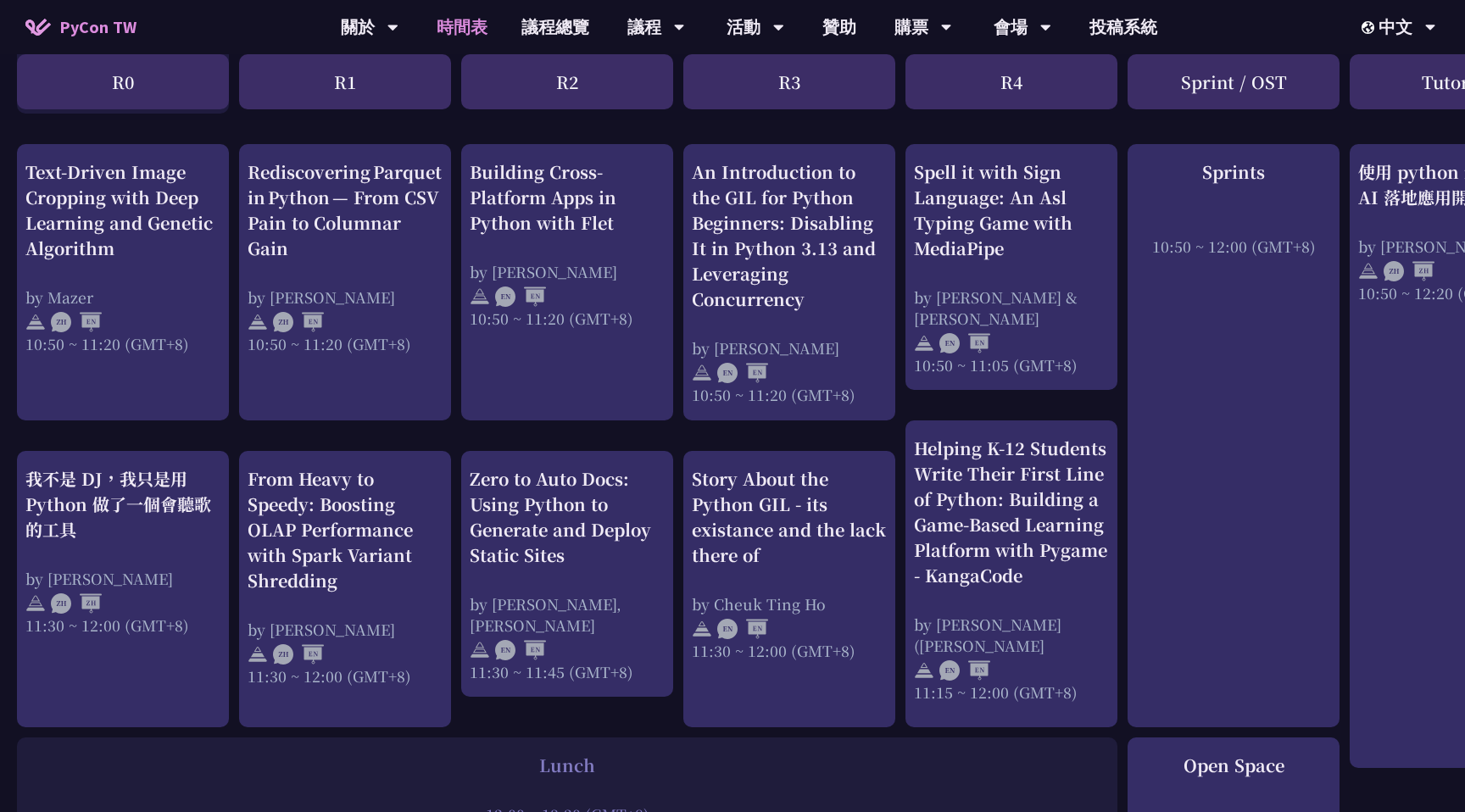
scroll to position [638, 0]
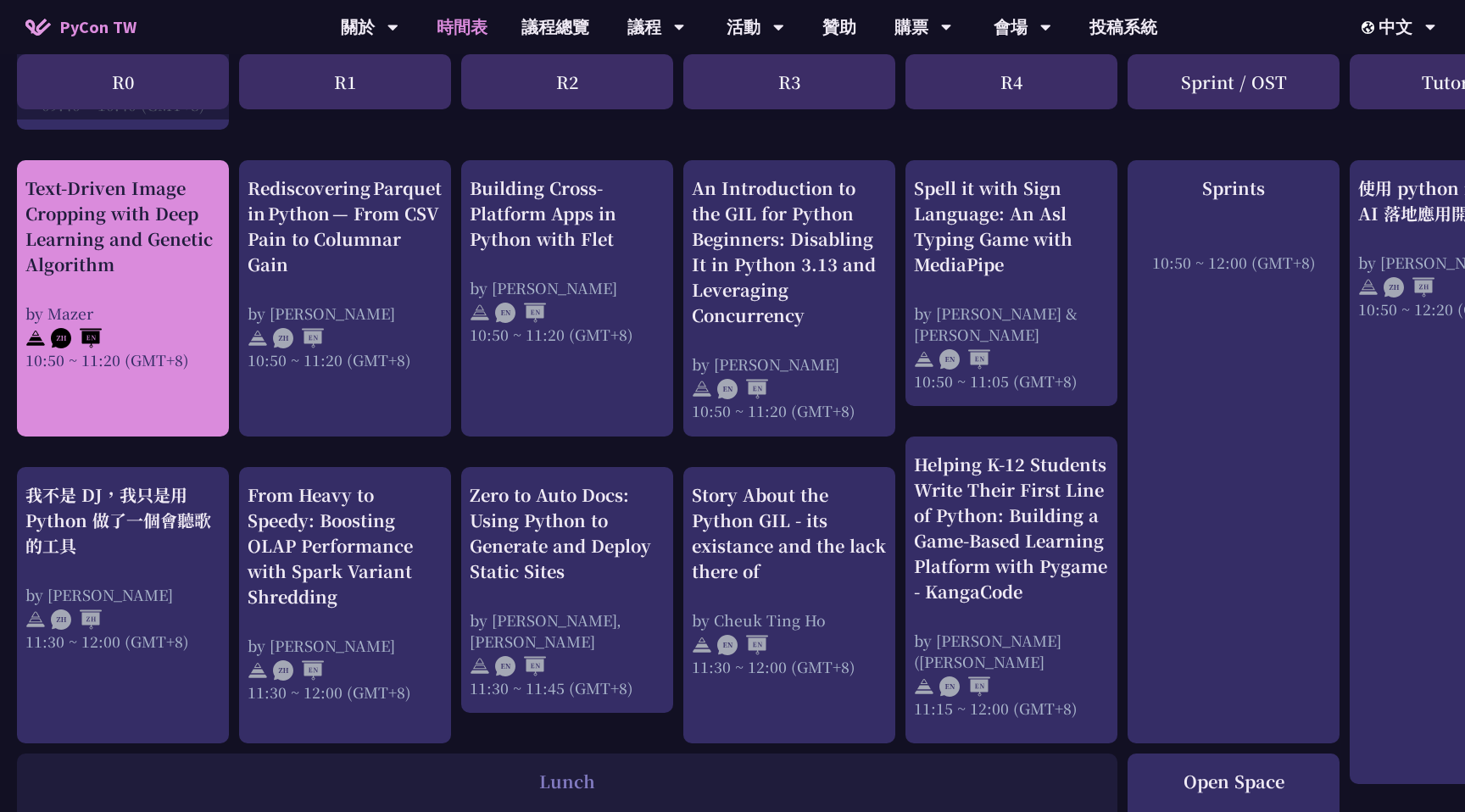
click at [175, 286] on div "Text-Driven Image Cropping with Deep Learning and Genetic Algorithm by [PERSON_…" at bounding box center [123, 273] width 195 height 195
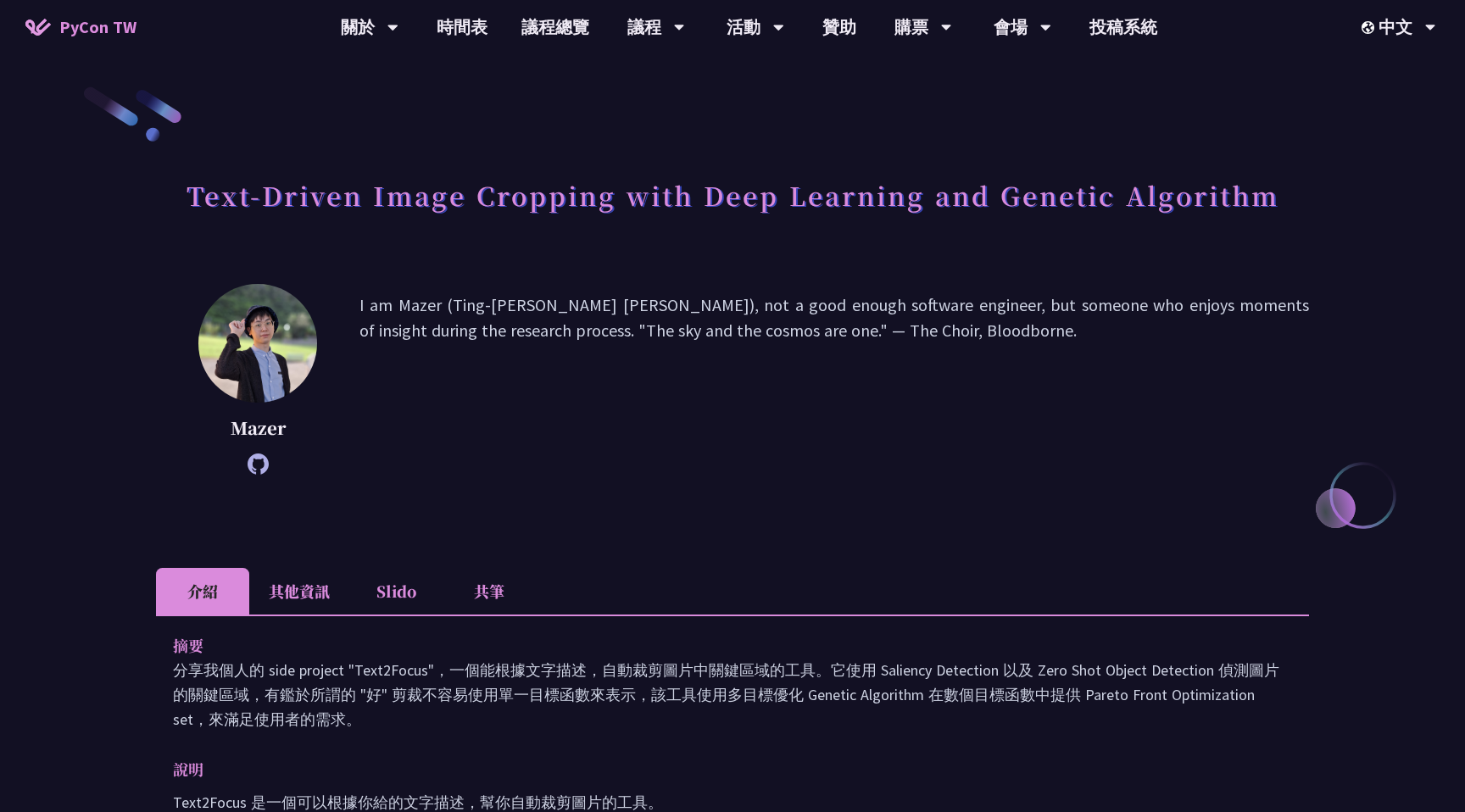
click at [493, 592] on li "共筆" at bounding box center [489, 591] width 93 height 47
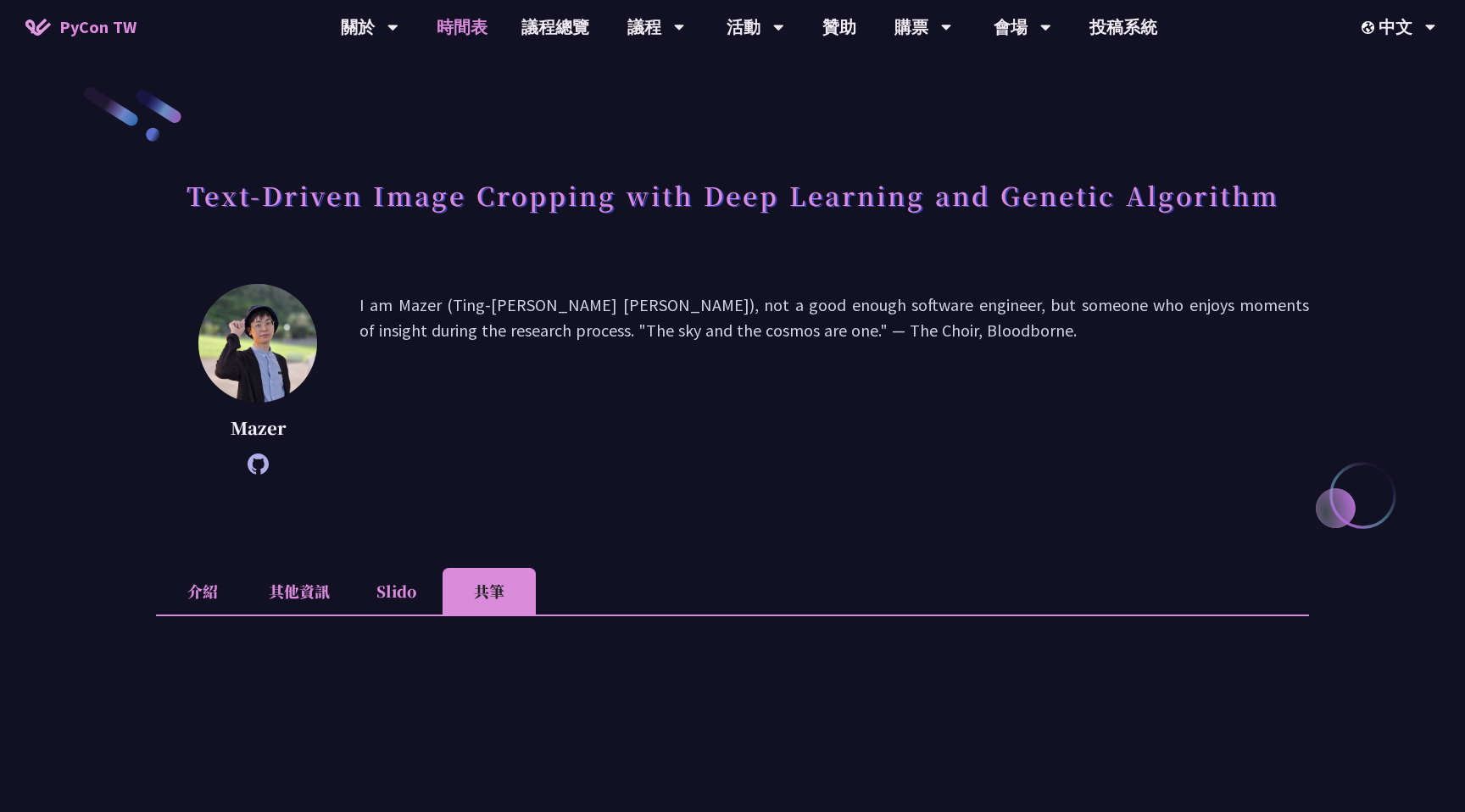
click at [467, 19] on link "時間表" at bounding box center [462, 27] width 85 height 55
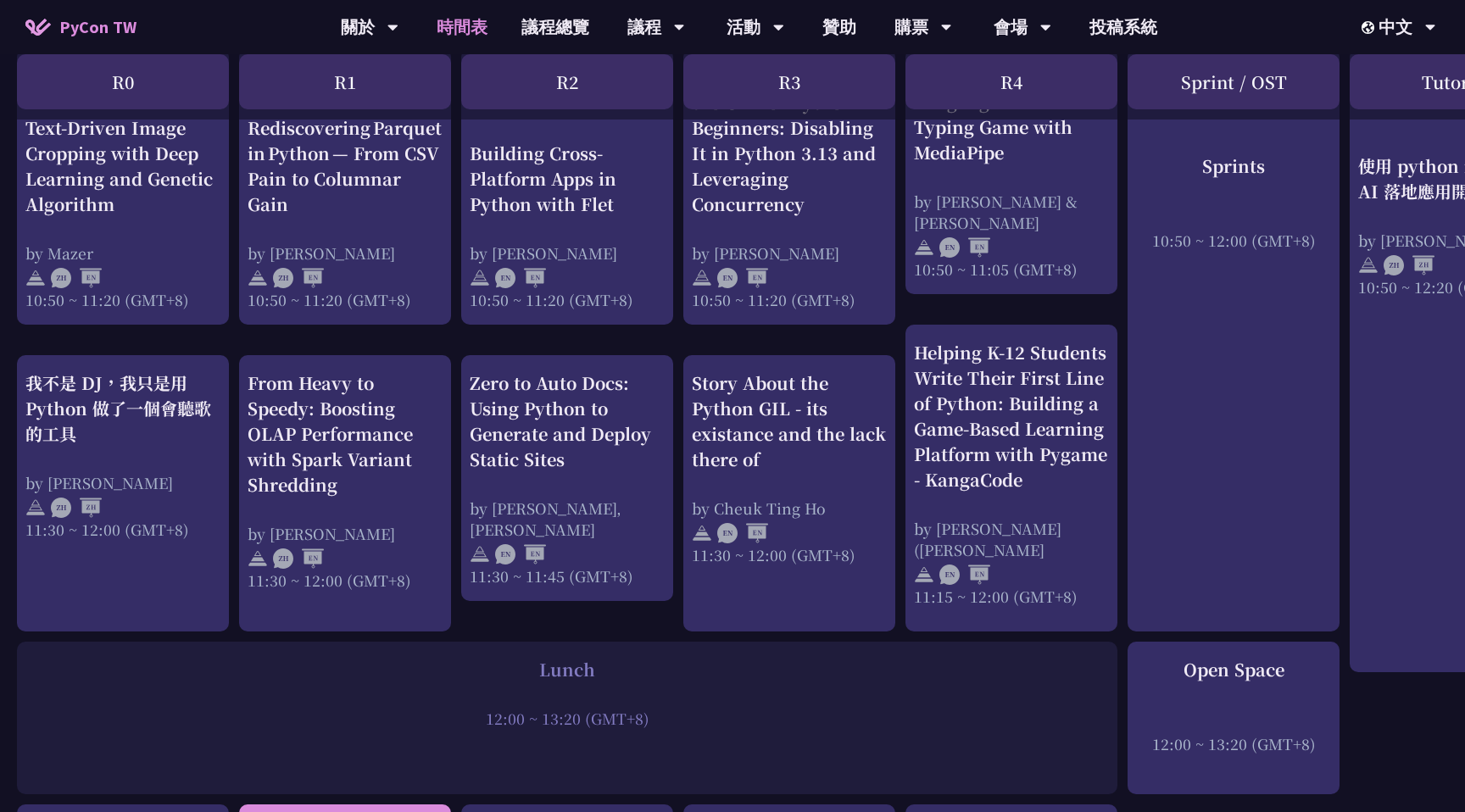
scroll to position [734, 0]
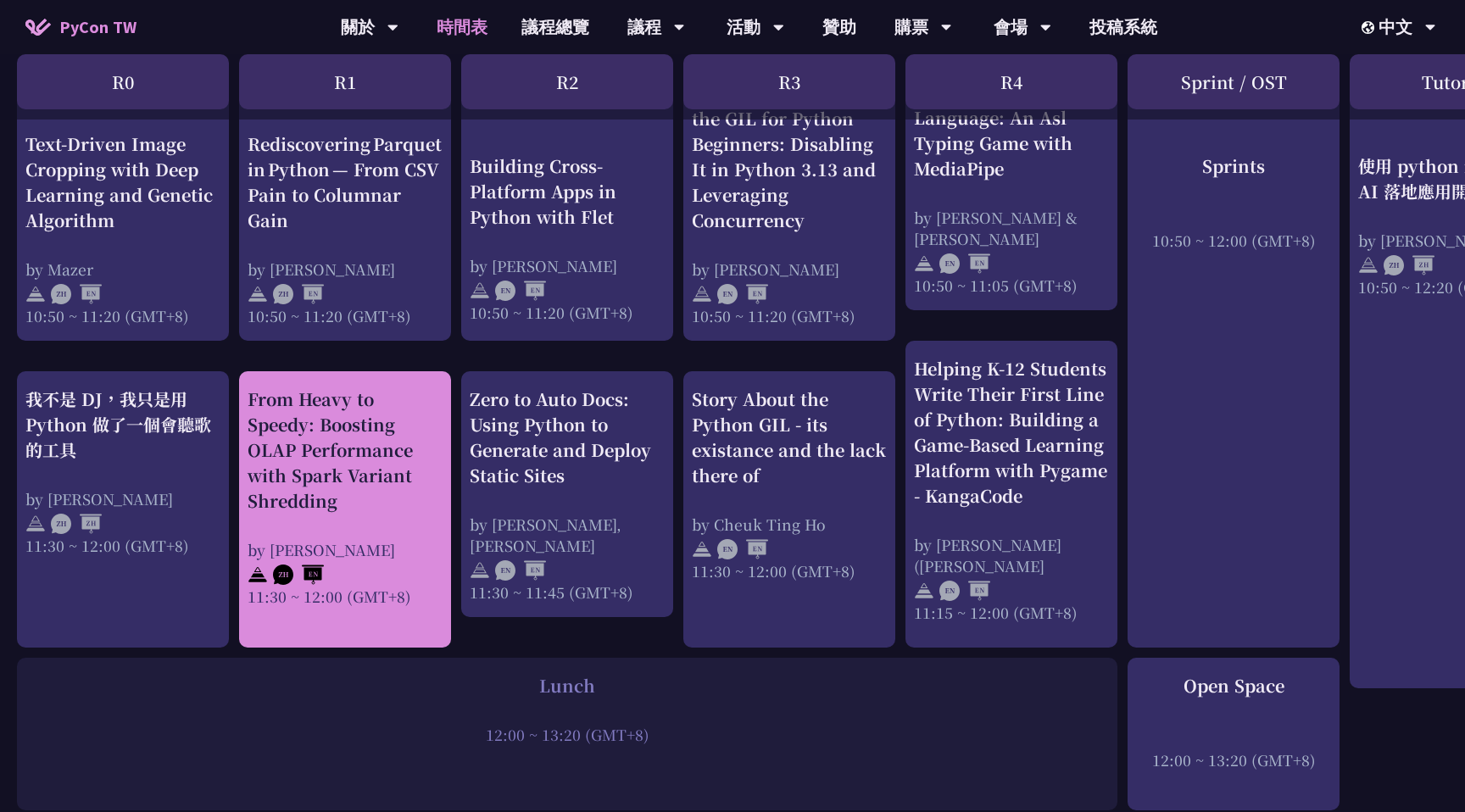
click at [339, 449] on div "From Heavy to Speedy: Boosting OLAP Performance with Spark Variant Shredding" at bounding box center [345, 450] width 195 height 127
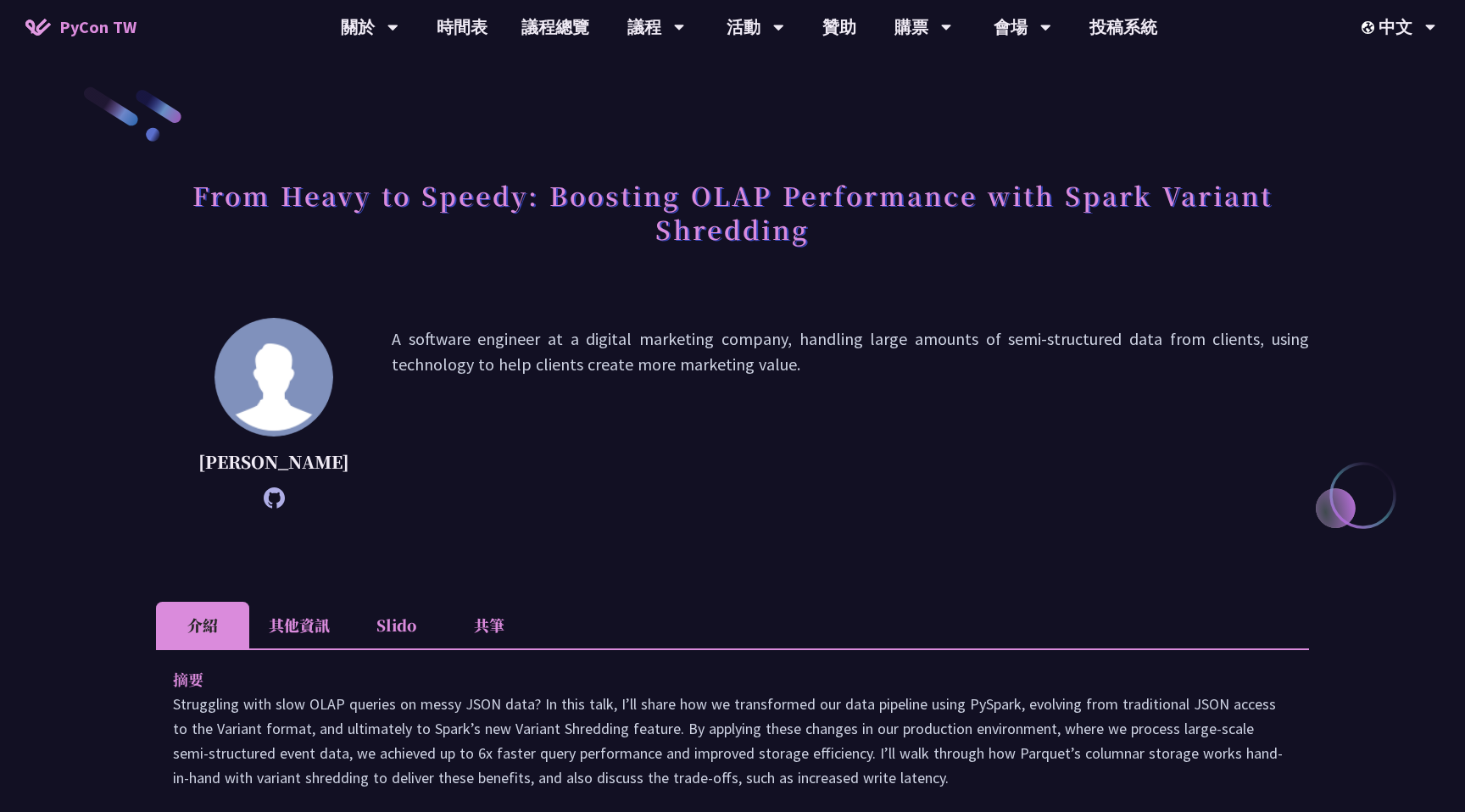
click at [384, 648] on li "Slido" at bounding box center [396, 625] width 93 height 47
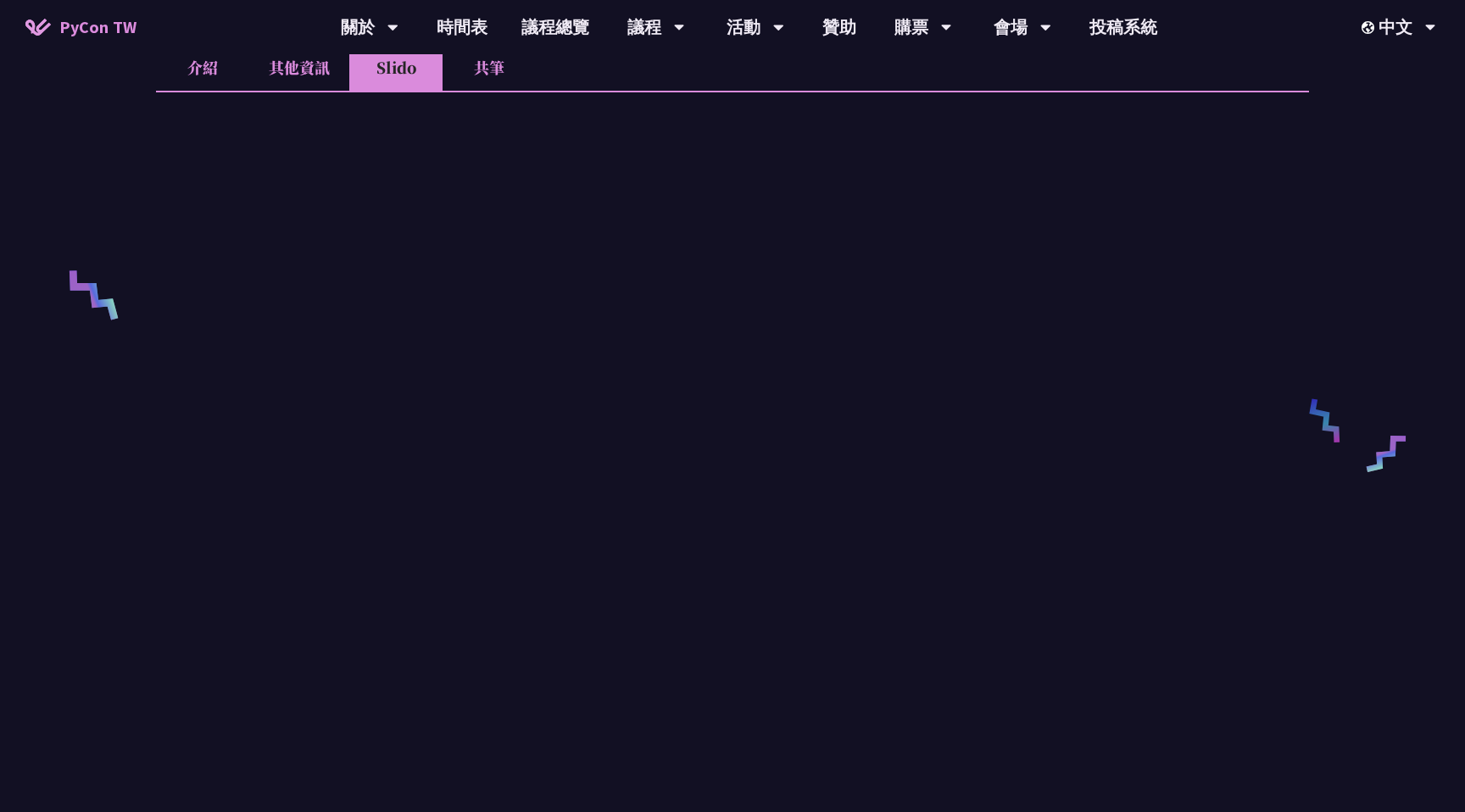
scroll to position [590, 0]
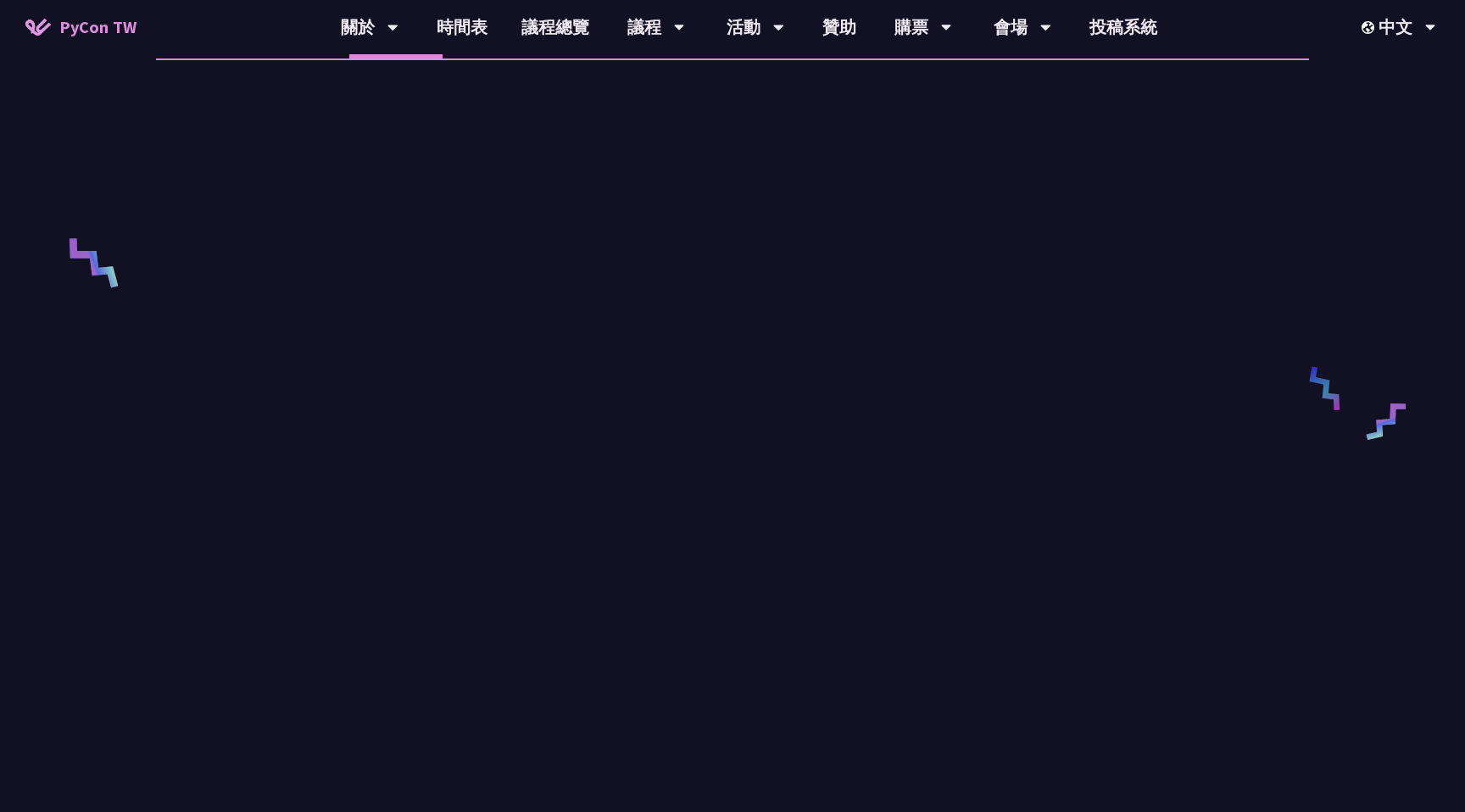
click at [503, 56] on li "共筆" at bounding box center [489, 35] width 93 height 47
click at [407, 58] on li "Slido" at bounding box center [396, 35] width 93 height 47
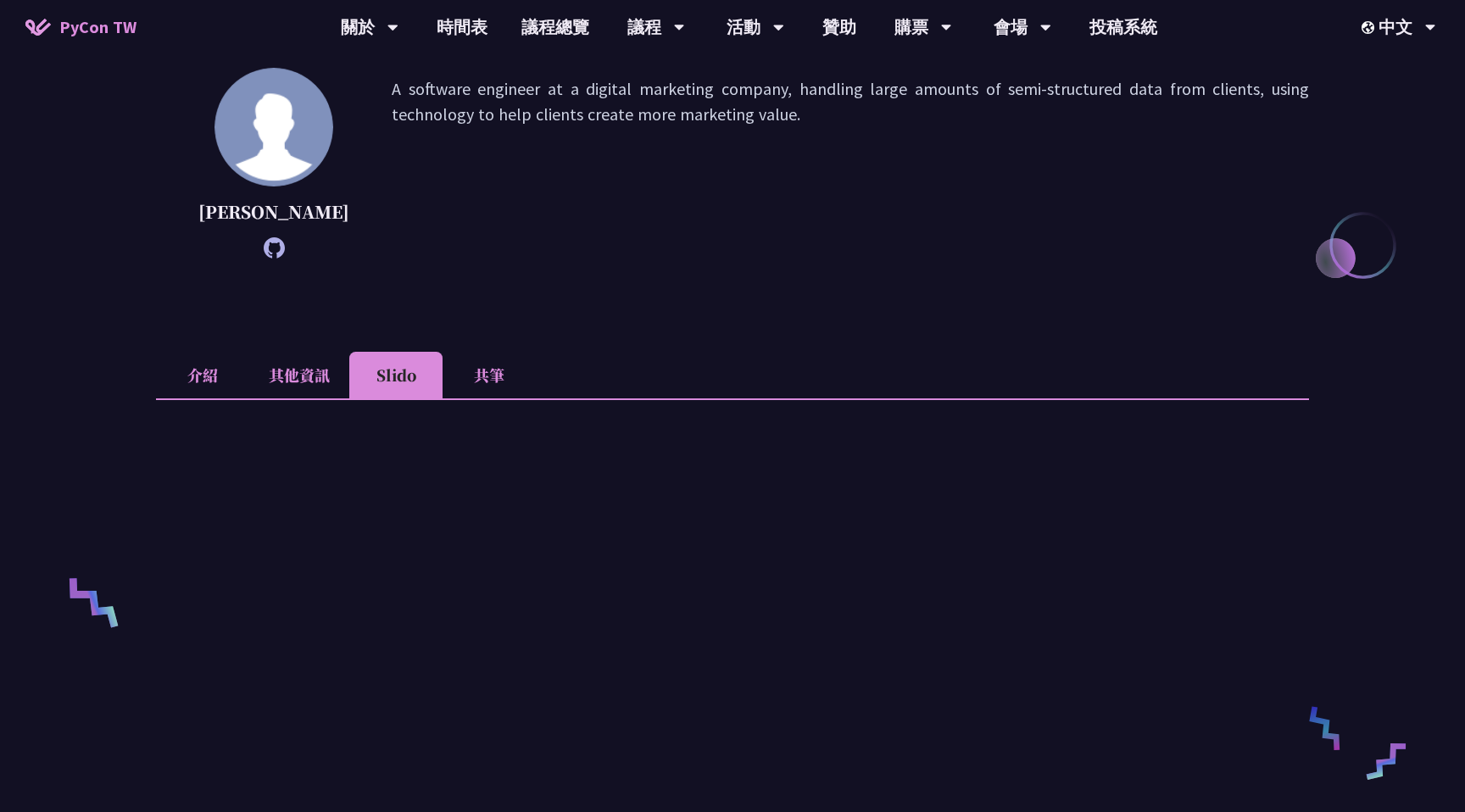
scroll to position [298, 0]
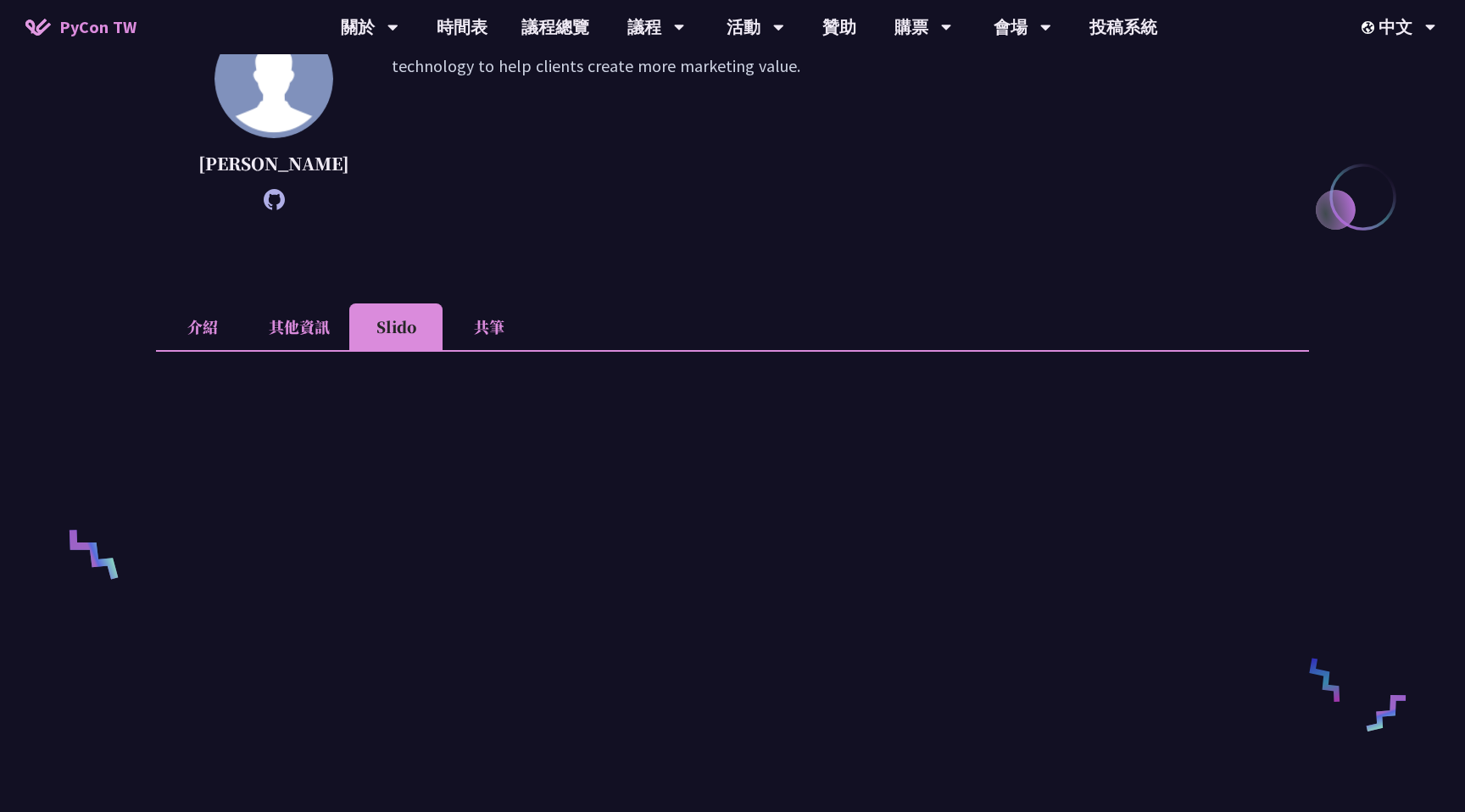
click at [473, 384] on div at bounding box center [732, 706] width 1153 height 714
click at [475, 350] on li "共筆" at bounding box center [489, 327] width 93 height 47
click at [406, 338] on li "Slido" at bounding box center [396, 327] width 93 height 47
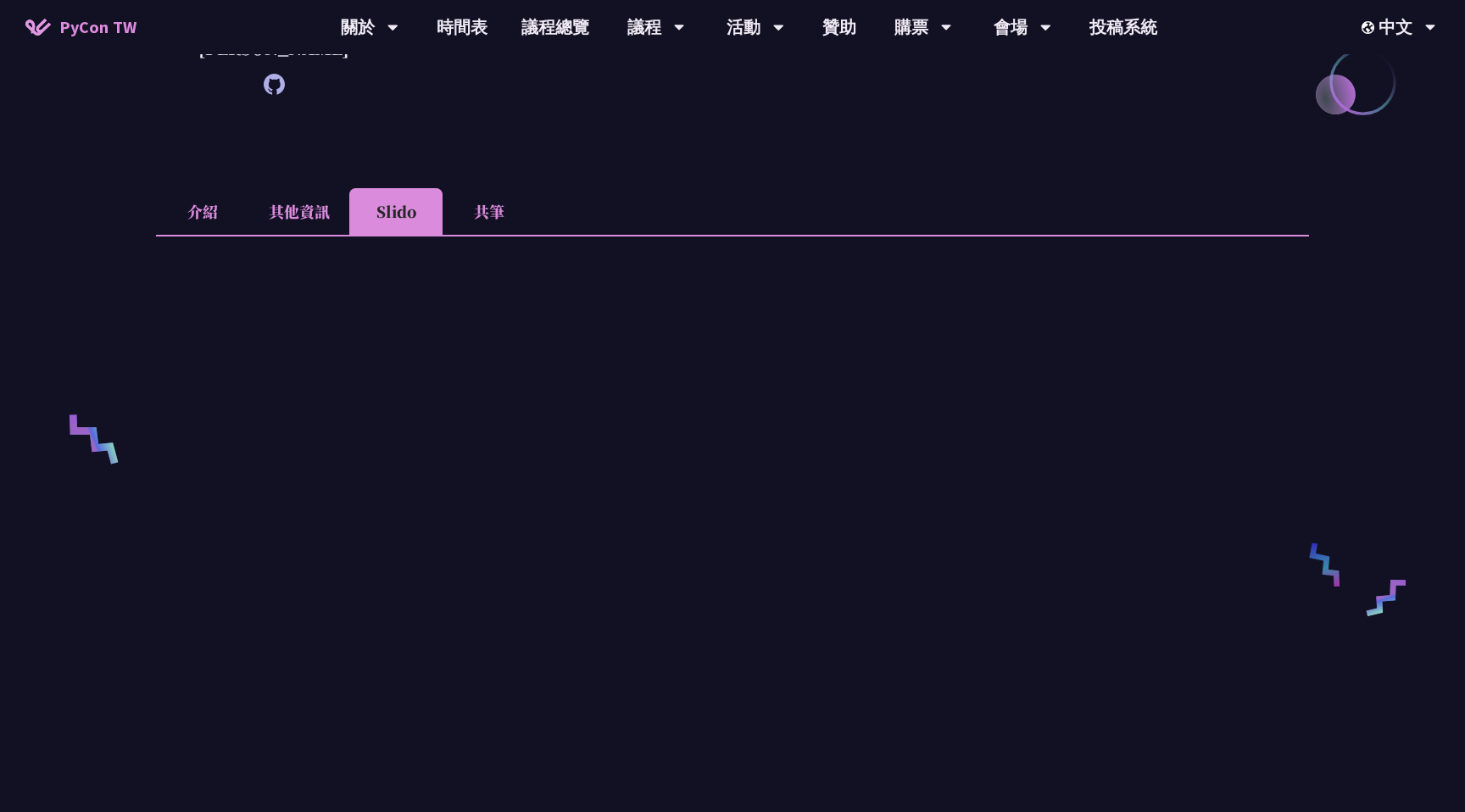
scroll to position [456, 0]
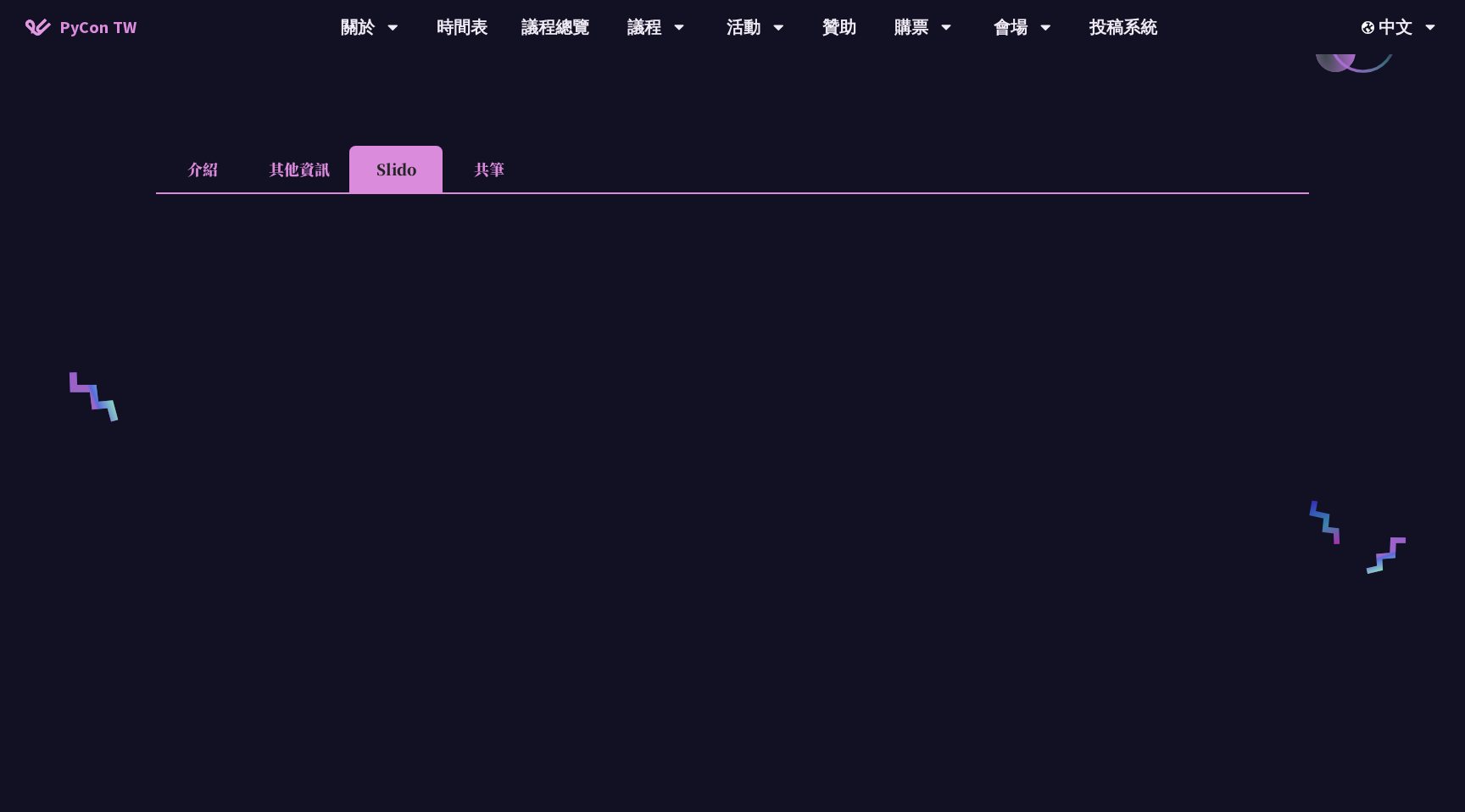
click at [473, 179] on li "共筆" at bounding box center [489, 169] width 93 height 47
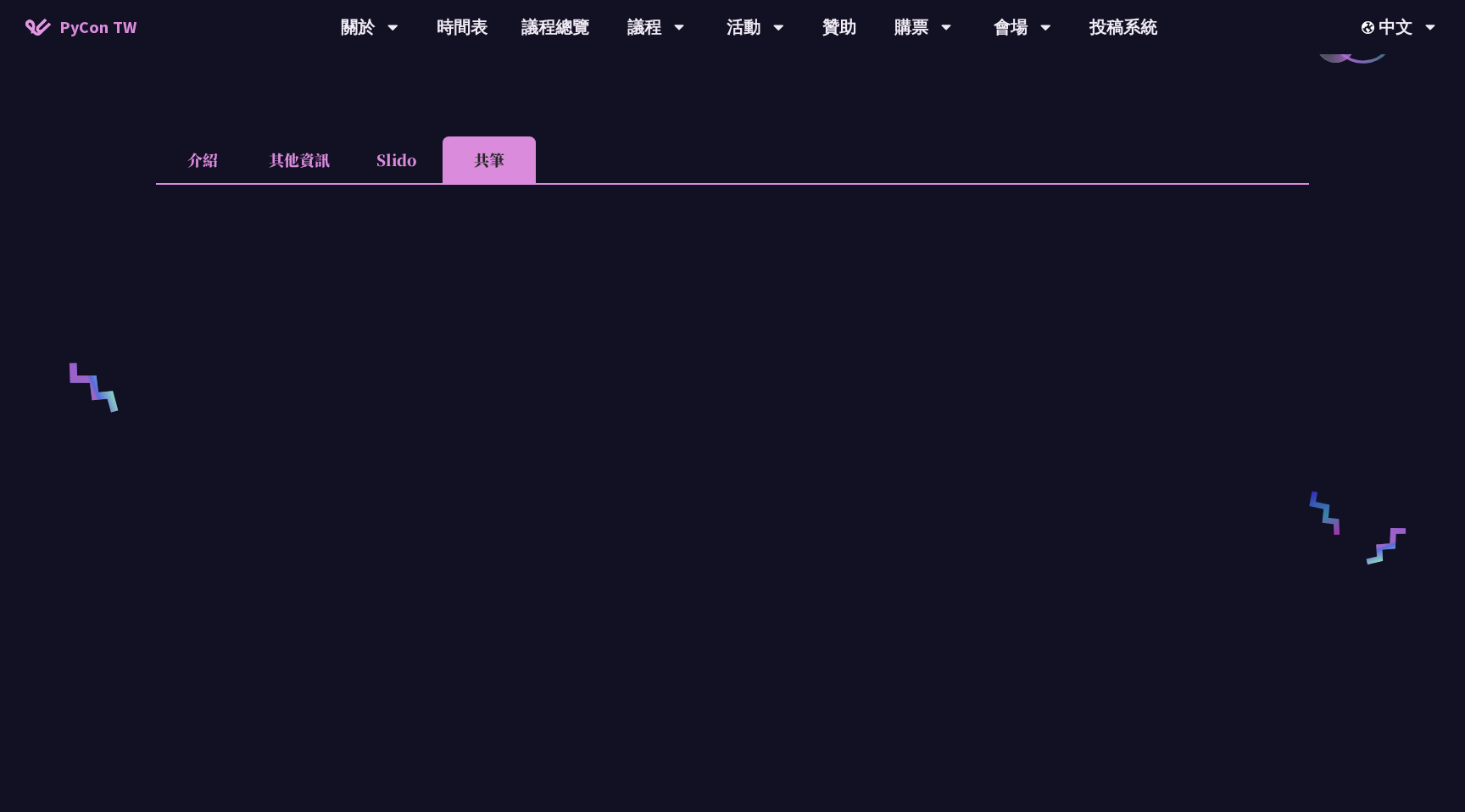
scroll to position [393, 0]
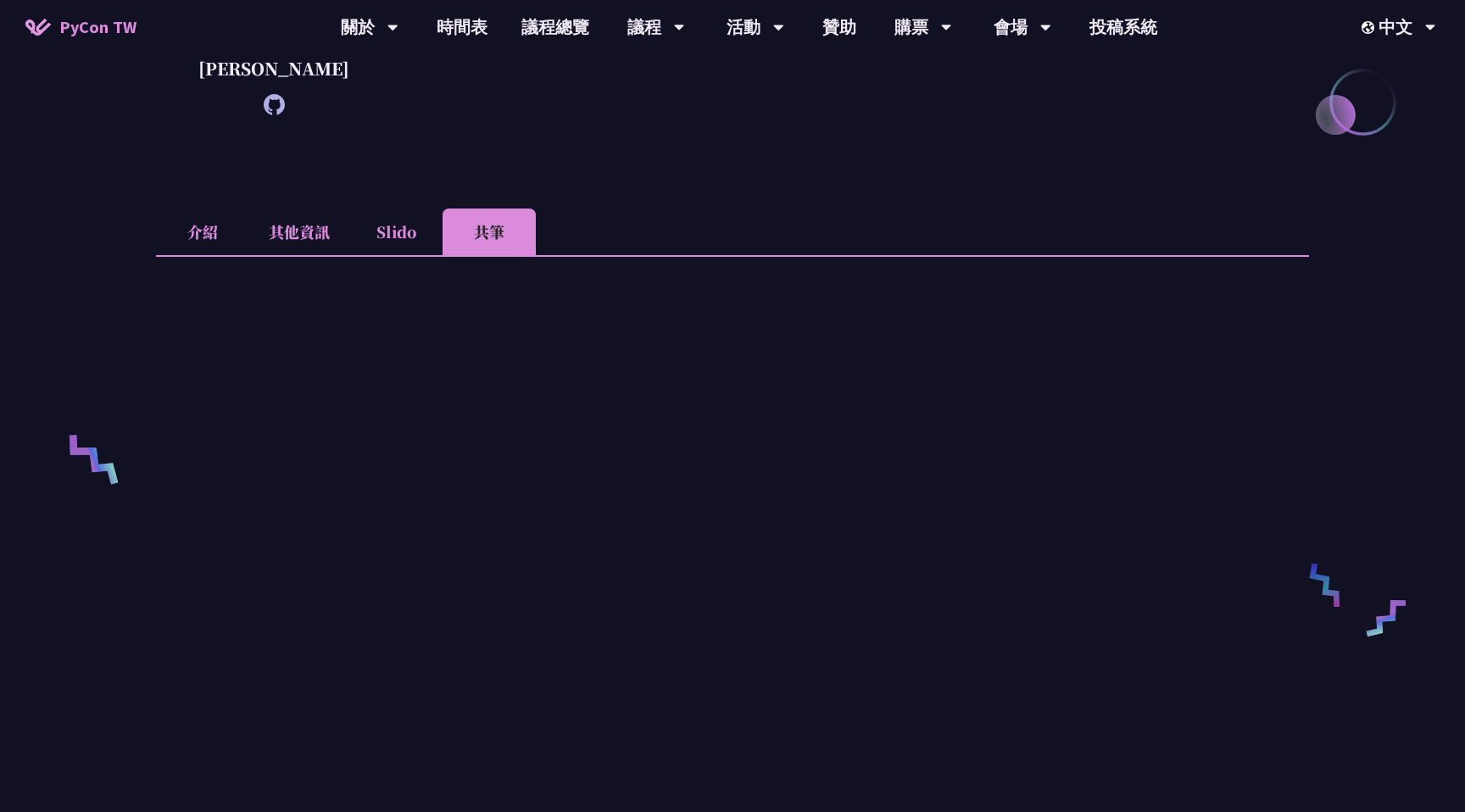
click at [379, 254] on li "Slido" at bounding box center [396, 232] width 93 height 47
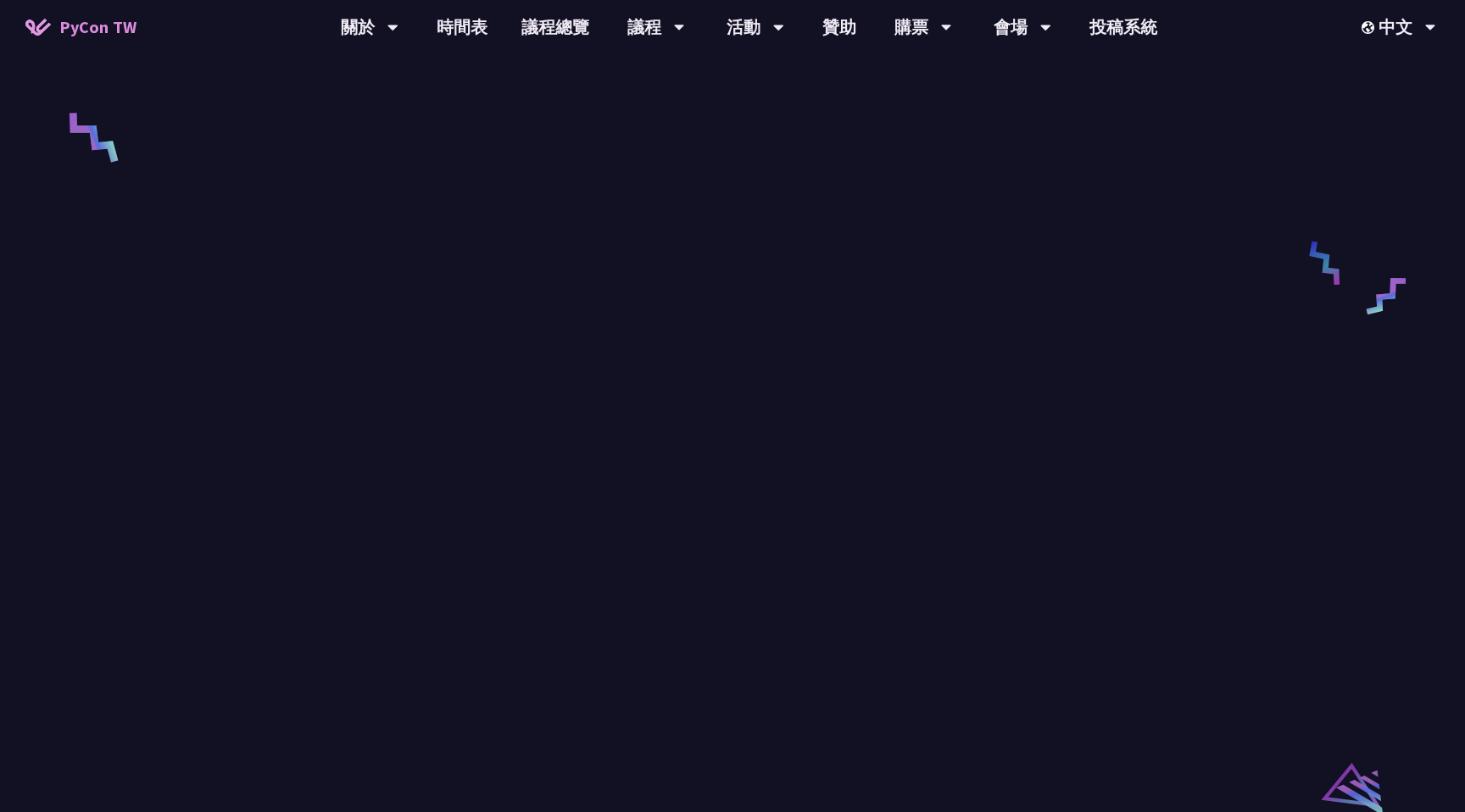
scroll to position [946, 0]
